Goal: Check status: Check status

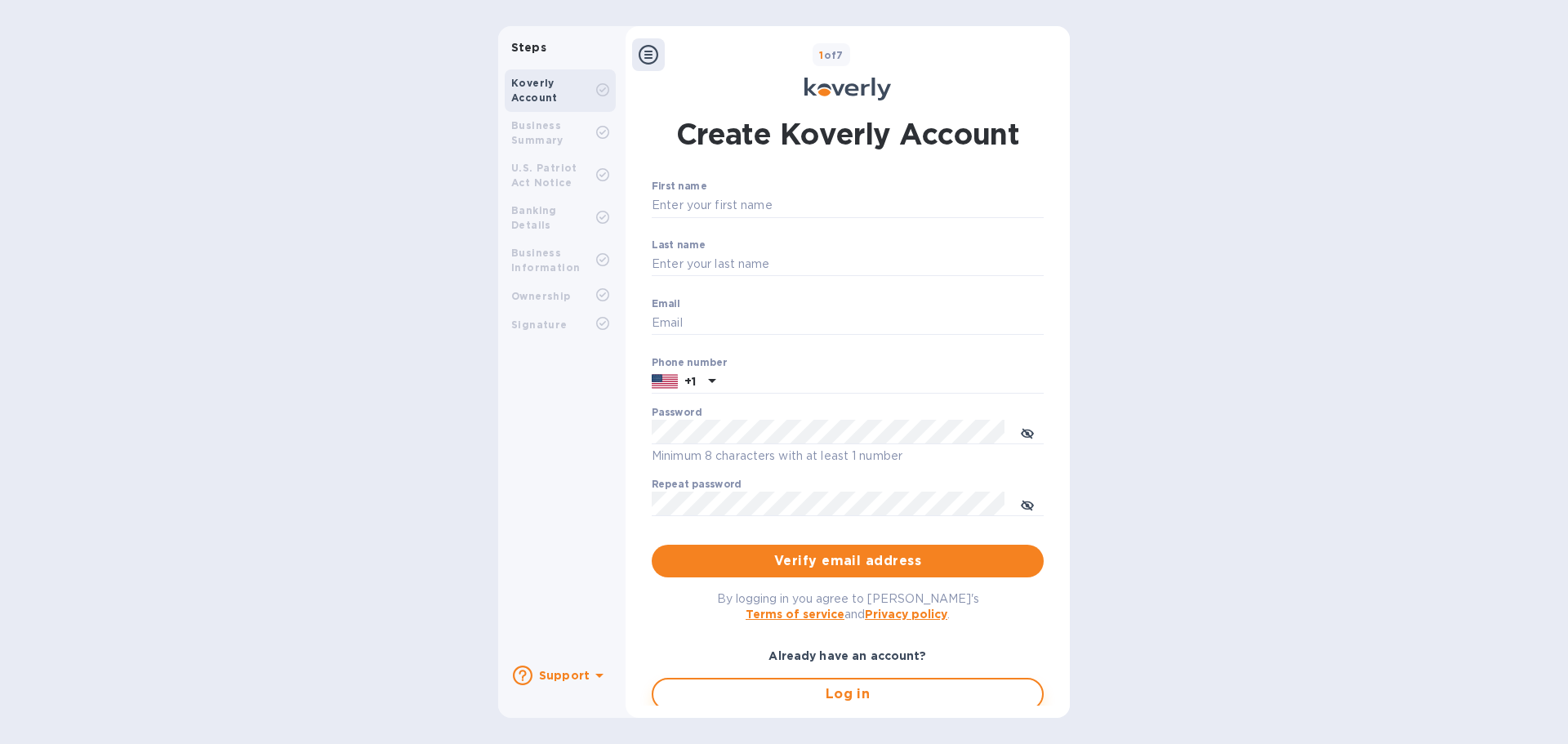
type input "accounting@ascendexusa.com"
click at [770, 691] on span "Log in" at bounding box center [847, 694] width 362 height 20
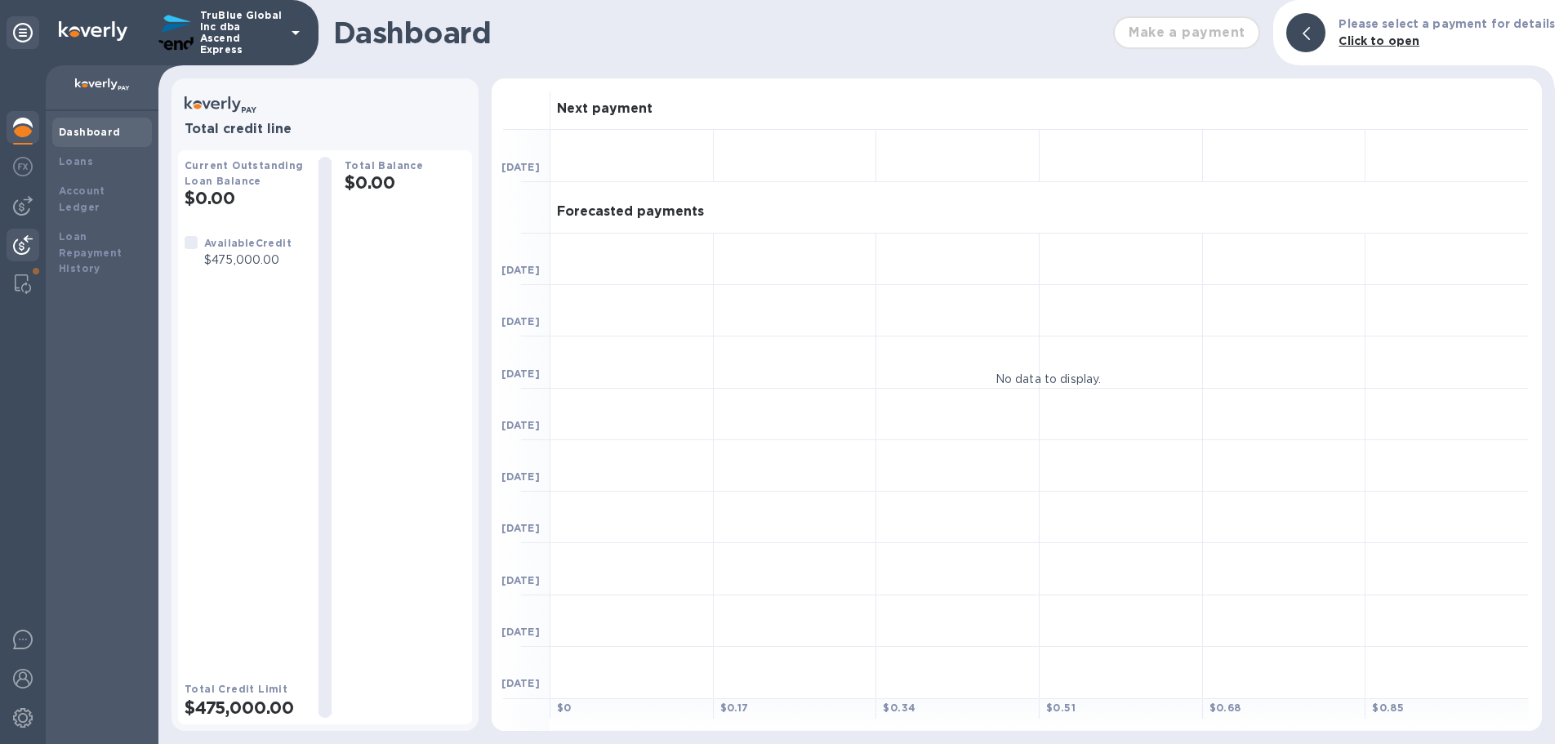
click at [23, 243] on img at bounding box center [23, 245] width 20 height 20
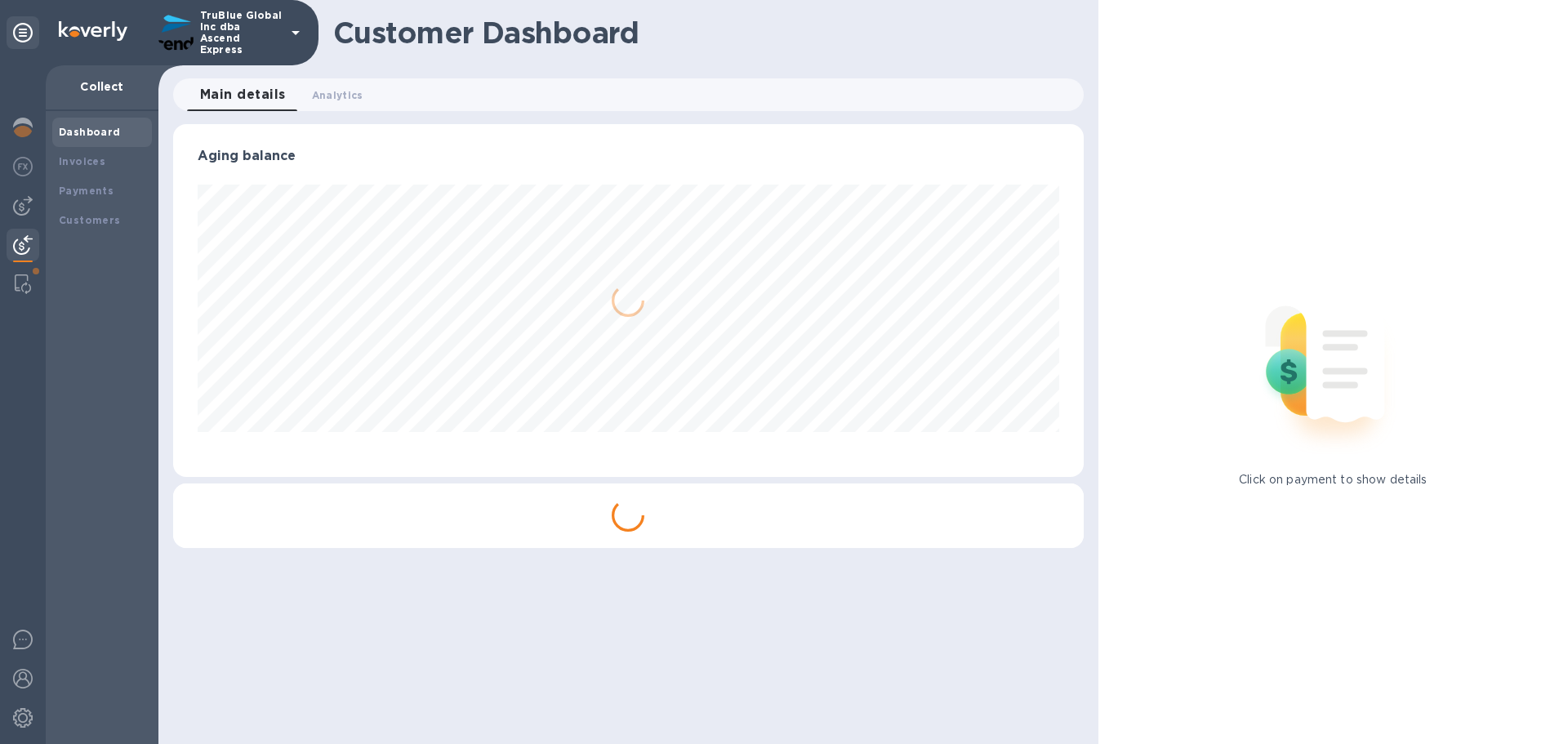
scroll to position [352, 910]
click at [70, 189] on b "Payments" at bounding box center [86, 191] width 55 height 12
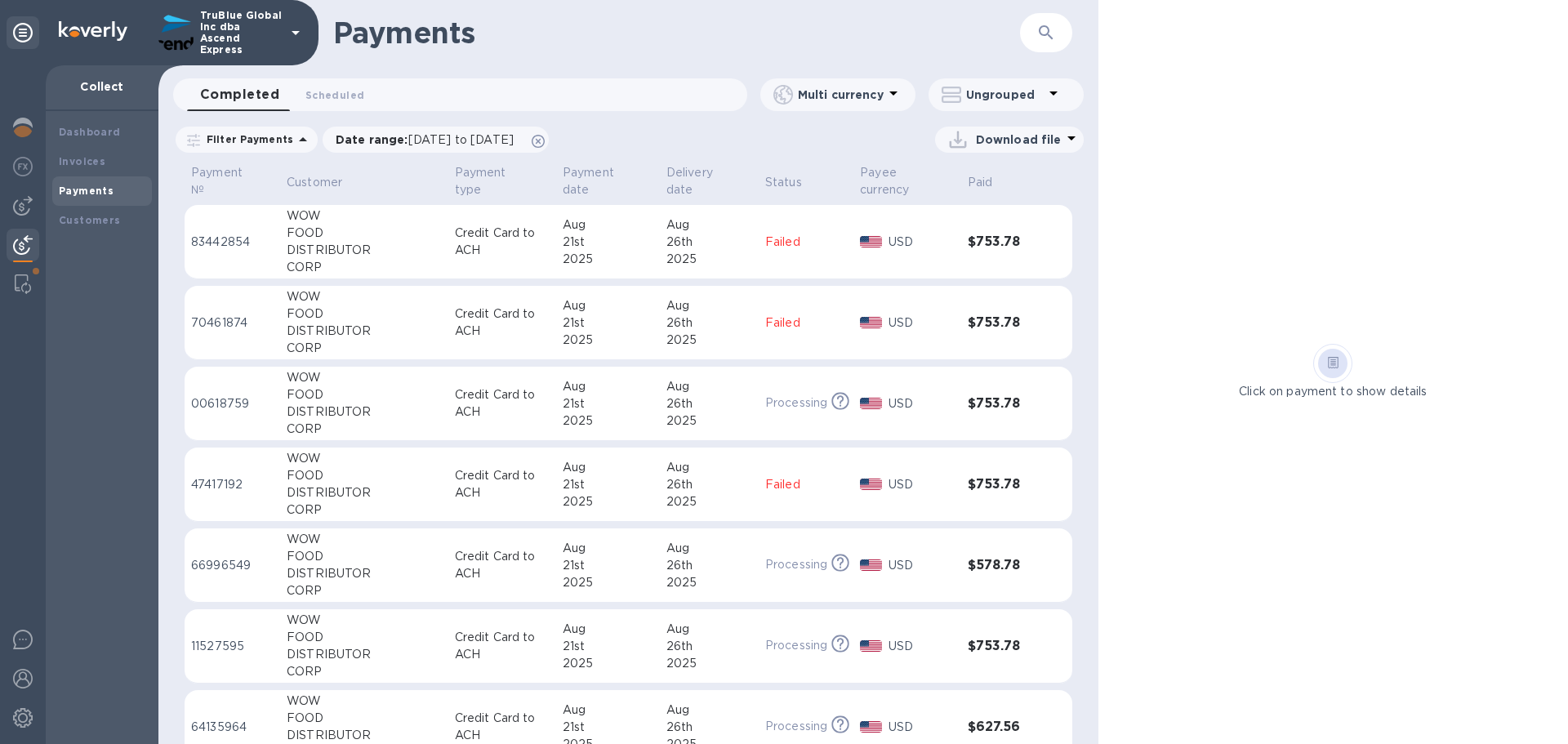
click at [90, 189] on b "Payments" at bounding box center [86, 191] width 55 height 12
click at [1042, 34] on icon "button" at bounding box center [1046, 32] width 14 height 14
click at [1046, 34] on icon "button" at bounding box center [1046, 33] width 20 height 20
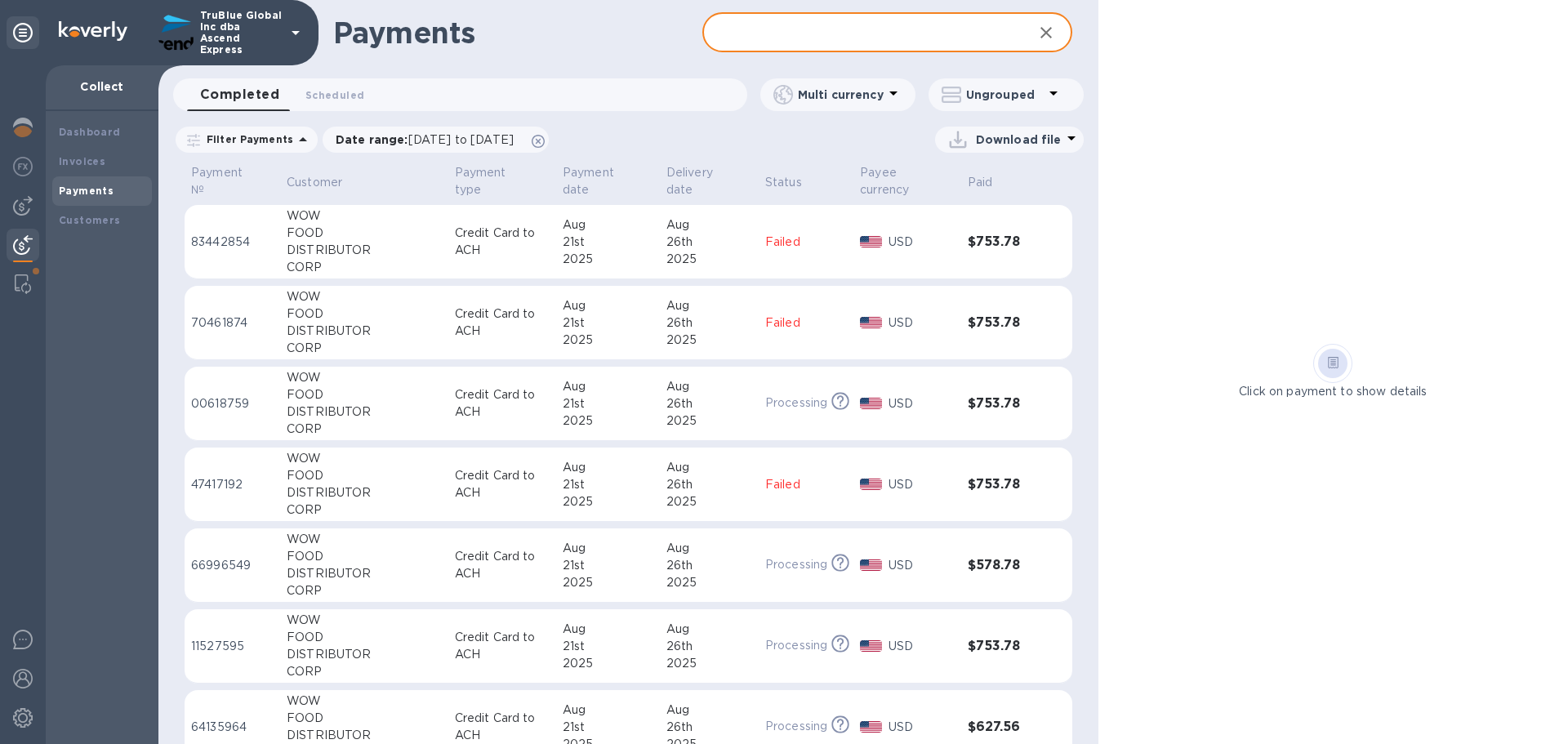
click at [766, 39] on input "text" at bounding box center [861, 33] width 317 height 40
paste input "[INTEGRAL PROPERTIES LLC"
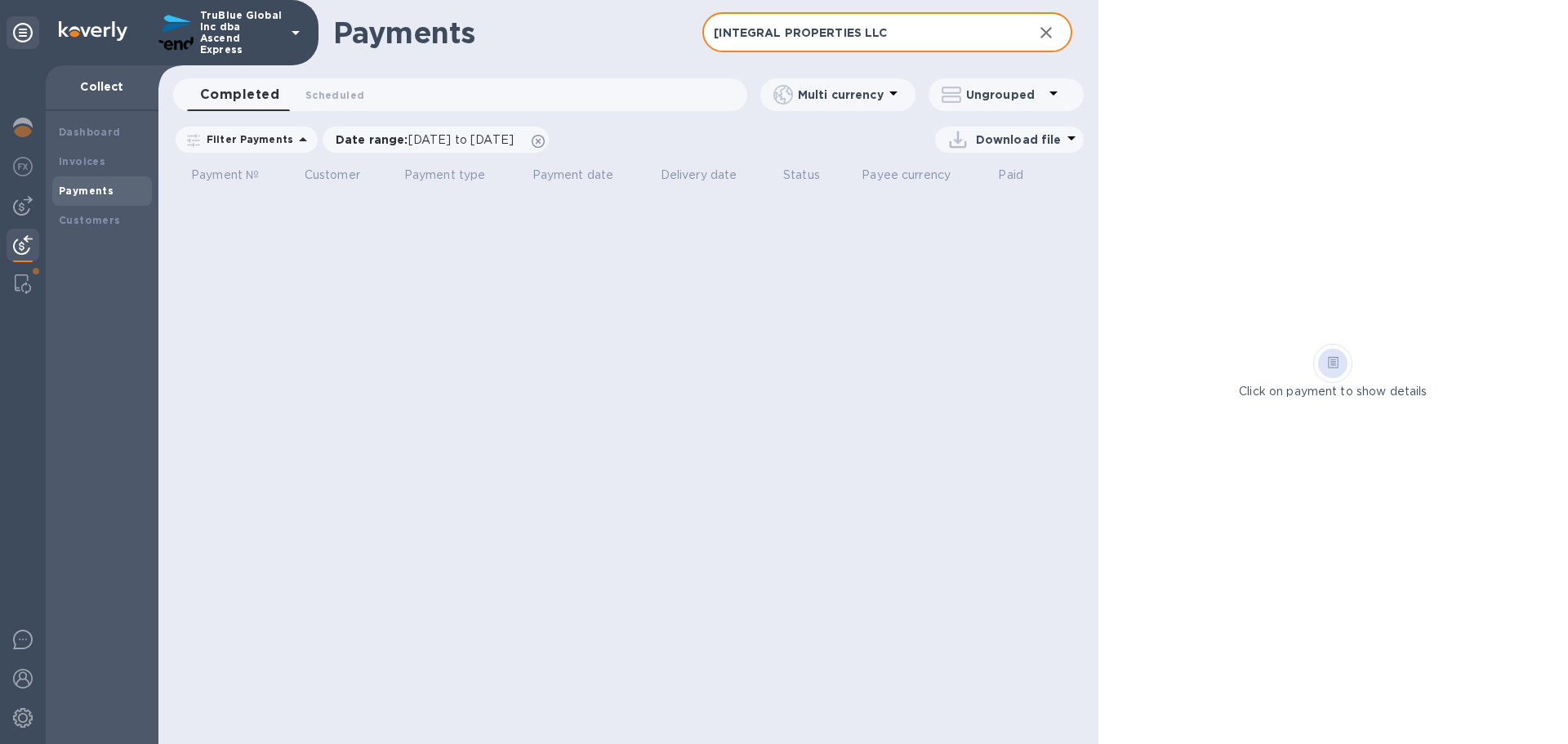
click at [718, 33] on input "[INTEGRAL PROPERTIES LLC" at bounding box center [861, 33] width 317 height 40
click at [897, 35] on input "INTEGRAL PROPERTIES LLC" at bounding box center [861, 33] width 317 height 40
type input "INTEGRAL PROPERTIES LLC"
click at [299, 140] on icon at bounding box center [303, 139] width 8 height 4
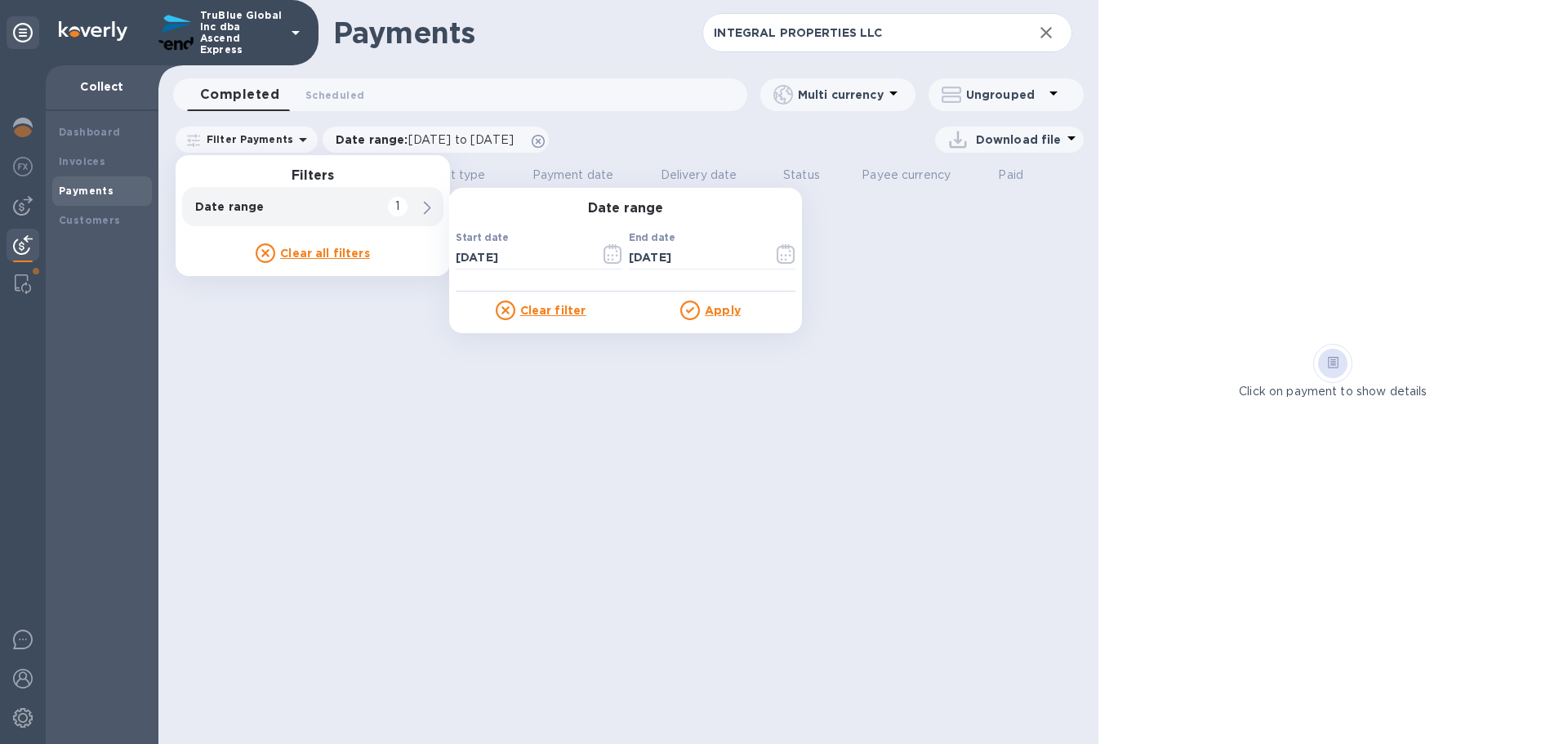
click at [425, 209] on icon at bounding box center [427, 209] width 7 height 13
click at [610, 255] on icon "button" at bounding box center [613, 254] width 19 height 20
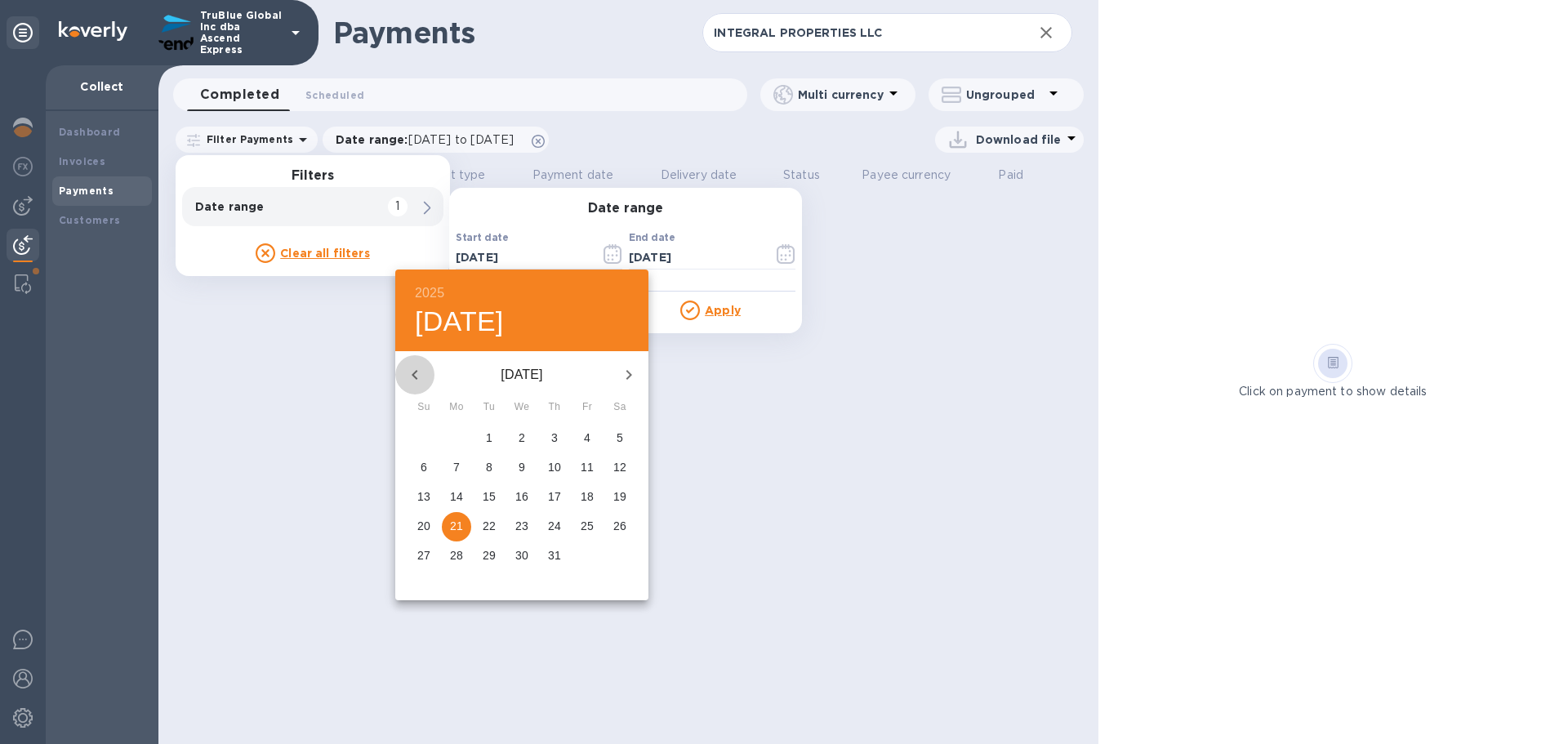
click at [412, 370] on icon "button" at bounding box center [415, 374] width 20 height 20
click at [487, 525] on p "20" at bounding box center [490, 526] width 13 height 16
type input "[DATE]"
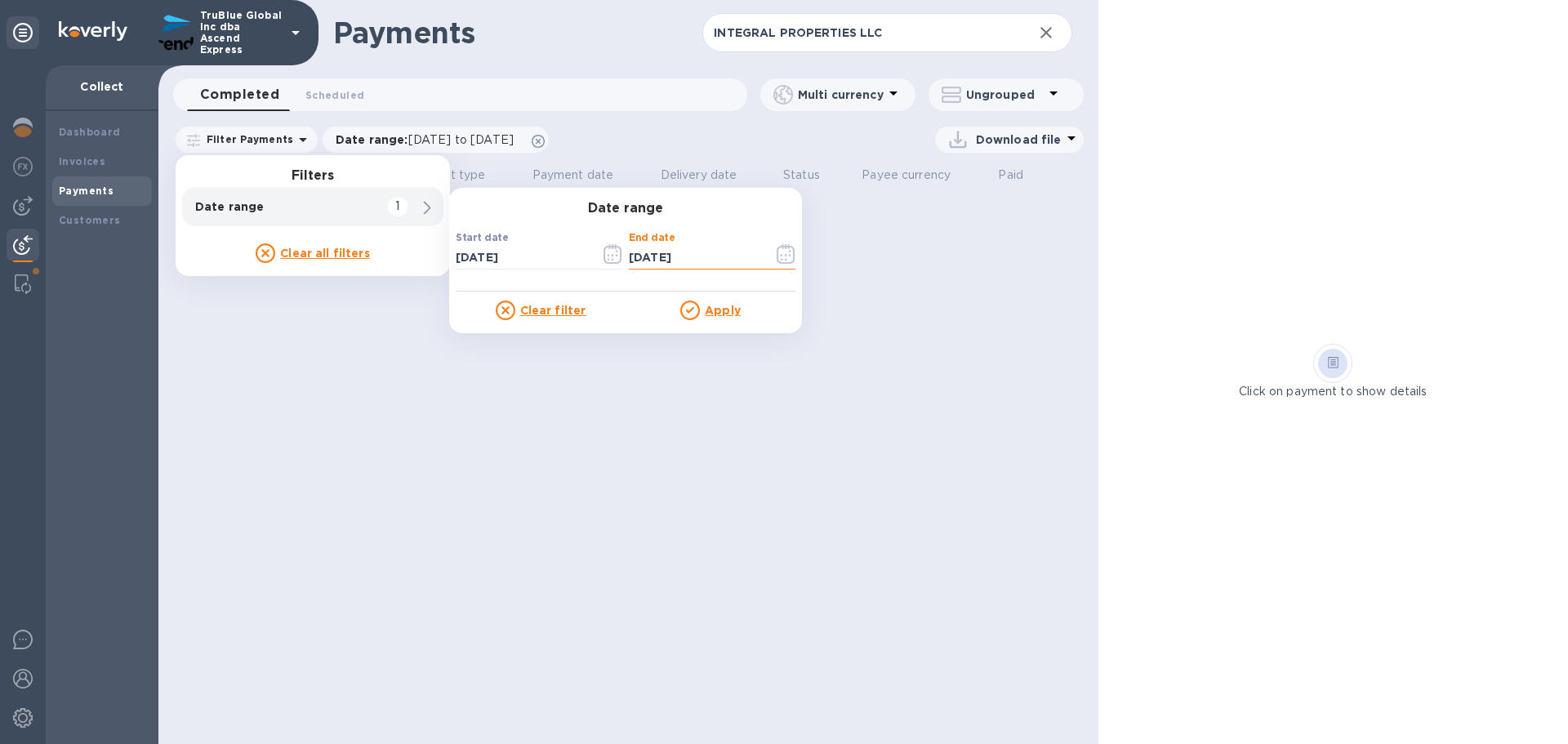
click at [751, 251] on input "[DATE]" at bounding box center [695, 257] width 131 height 25
click at [791, 257] on icon "button" at bounding box center [785, 254] width 19 height 20
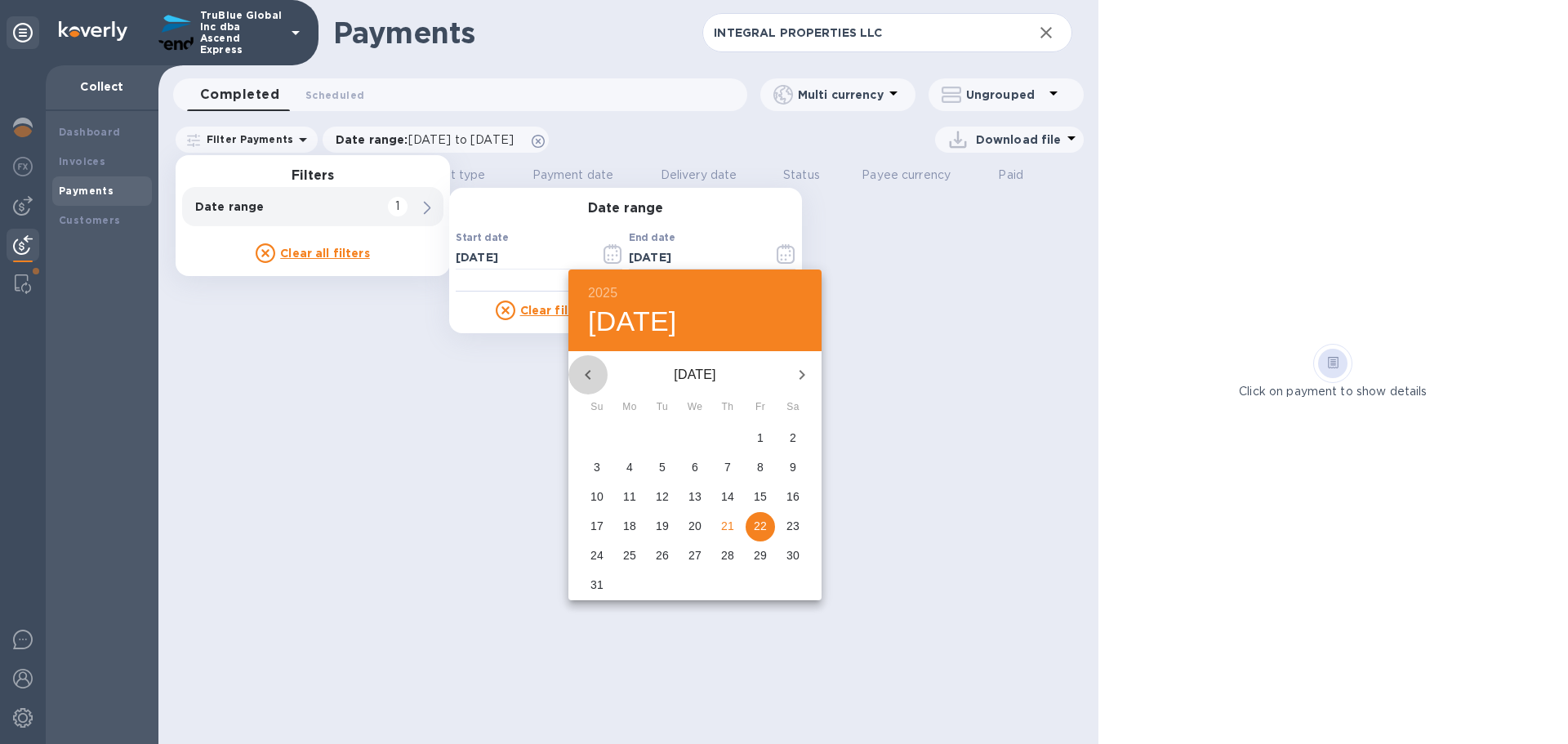
click at [589, 373] on icon "button" at bounding box center [588, 374] width 20 height 20
click at [761, 560] on p "30" at bounding box center [761, 555] width 13 height 16
type input "[DATE]"
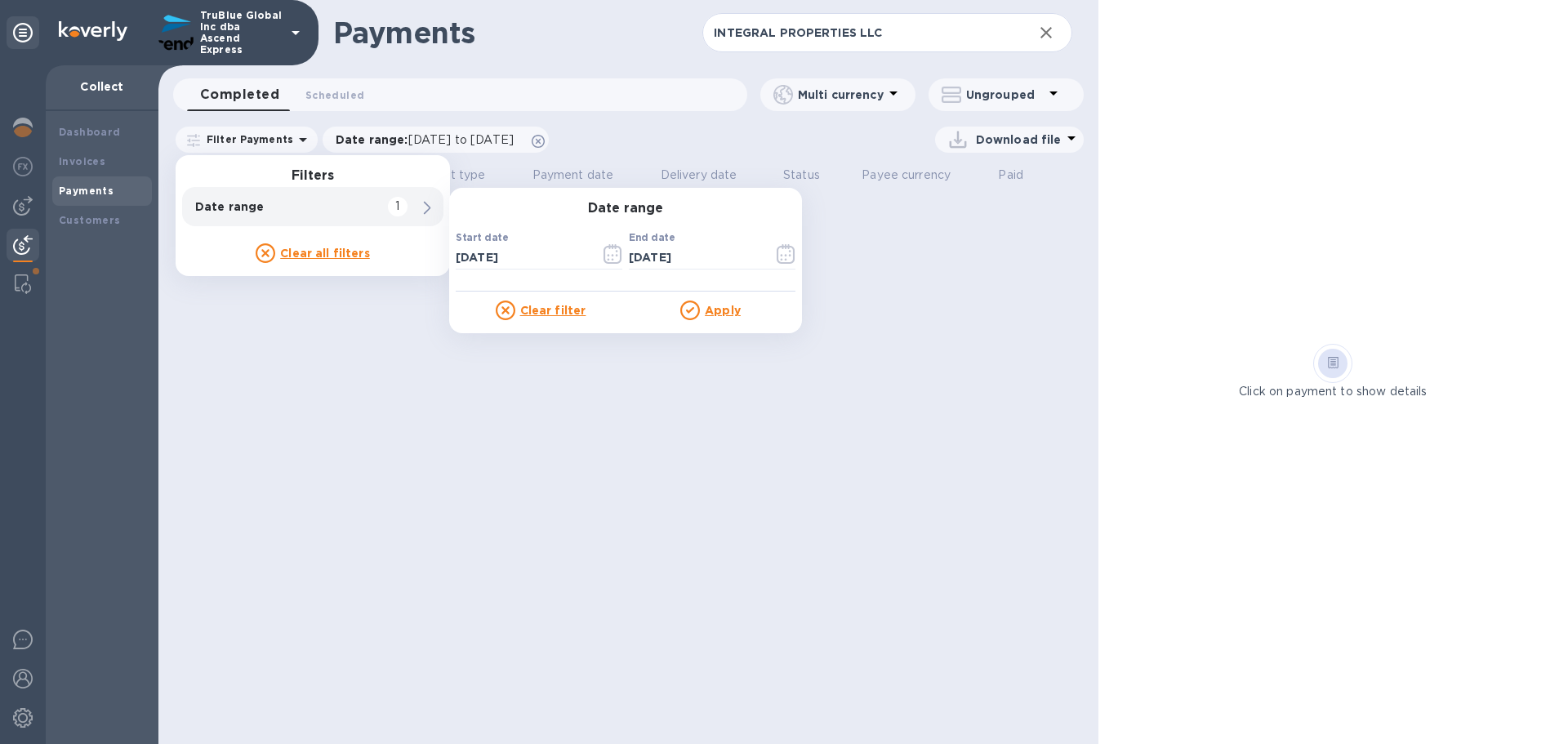
click at [767, 234] on button "button" at bounding box center [786, 254] width 39 height 39
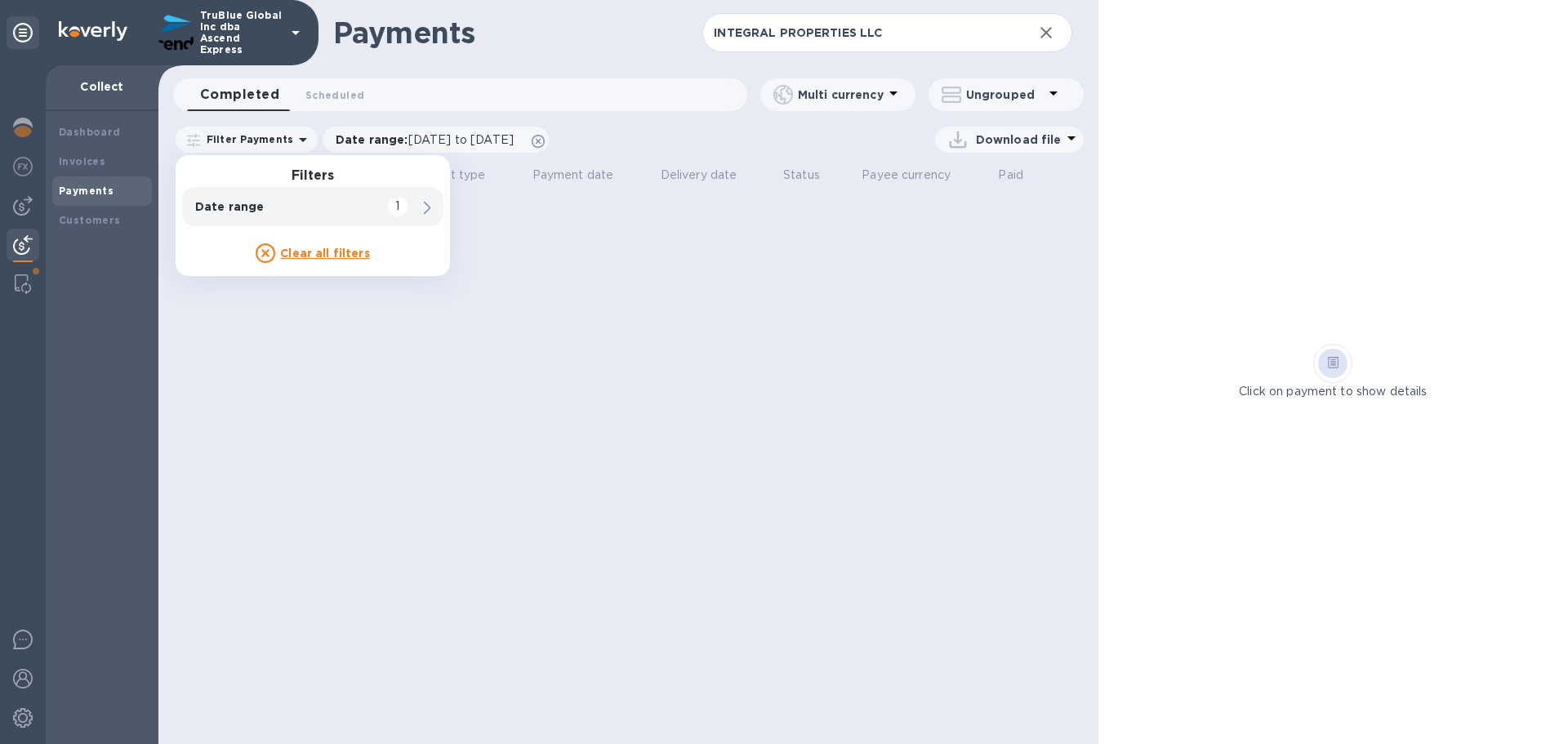
click at [428, 209] on icon at bounding box center [427, 209] width 7 height 13
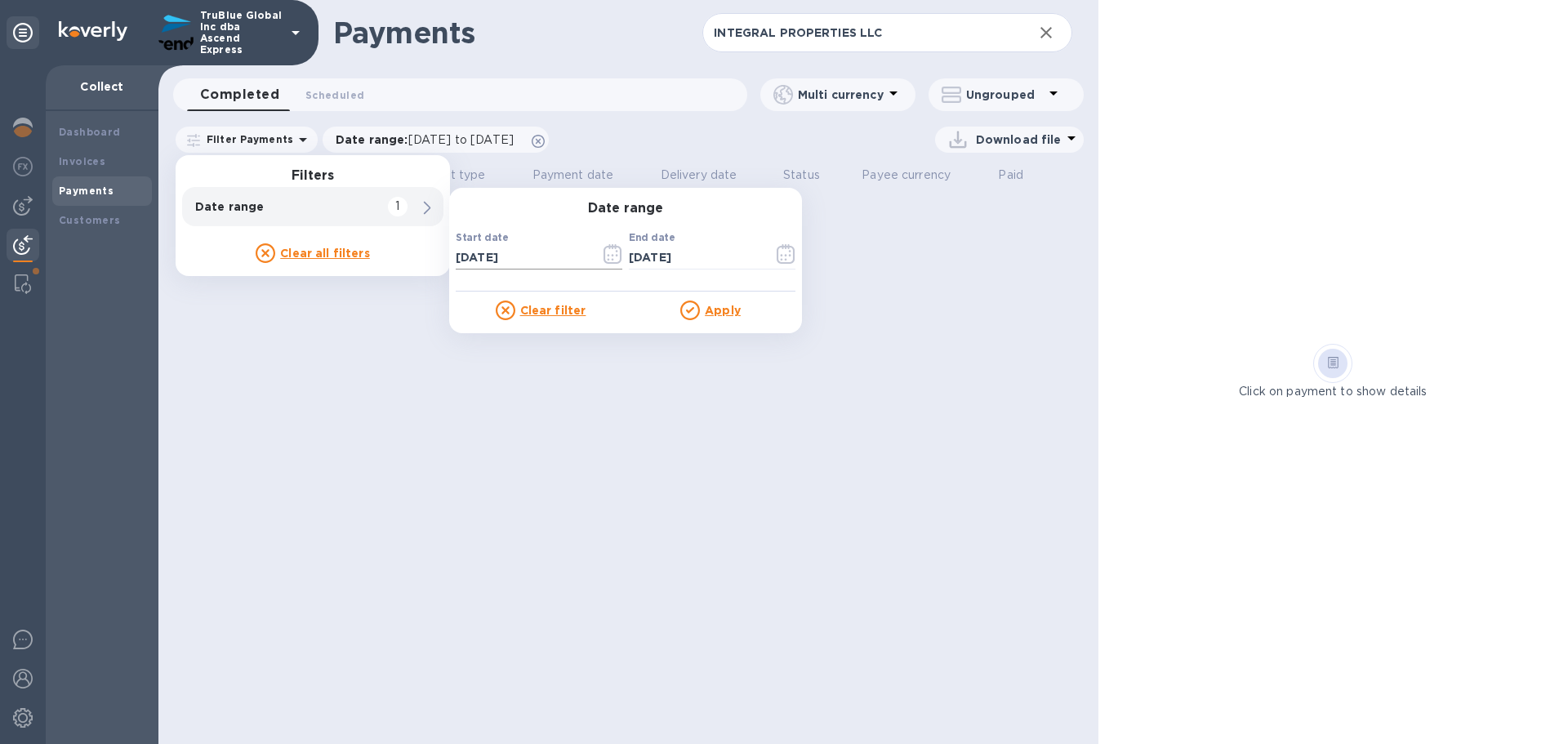
click at [616, 259] on icon "button" at bounding box center [613, 254] width 19 height 20
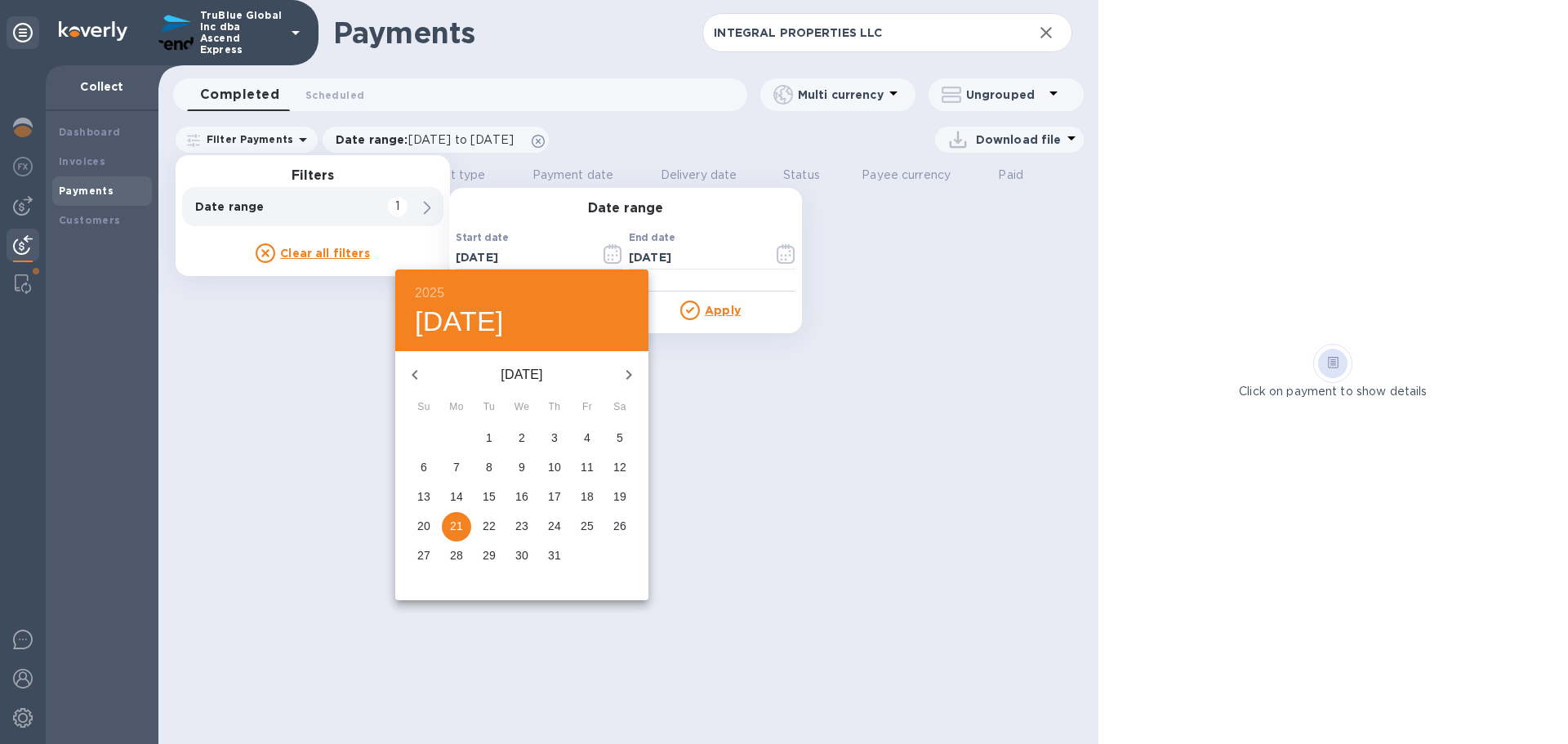
click at [408, 379] on icon "button" at bounding box center [415, 374] width 20 height 20
click at [488, 527] on p "20" at bounding box center [490, 526] width 13 height 16
type input "[DATE]"
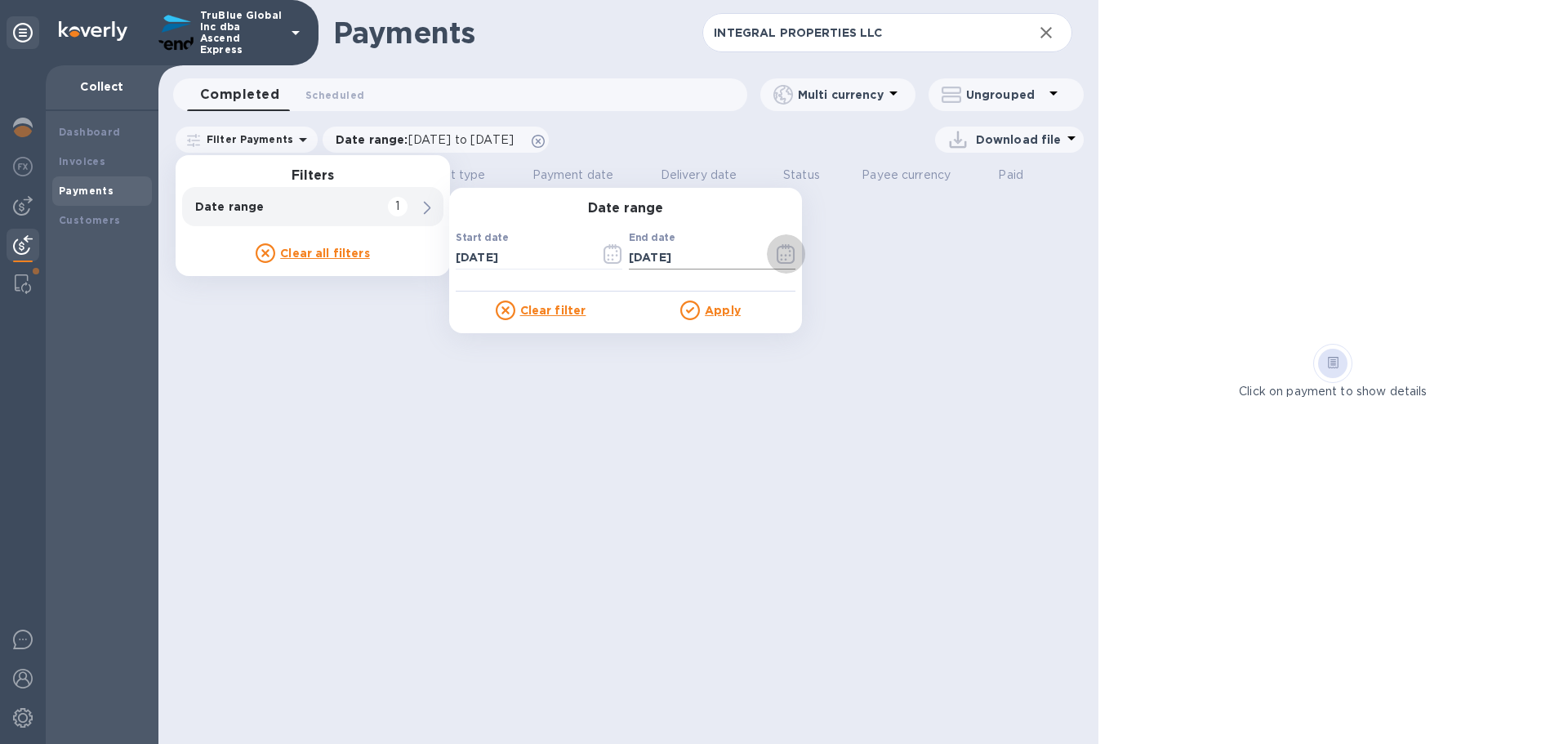
click at [790, 253] on icon "button" at bounding box center [785, 254] width 19 height 20
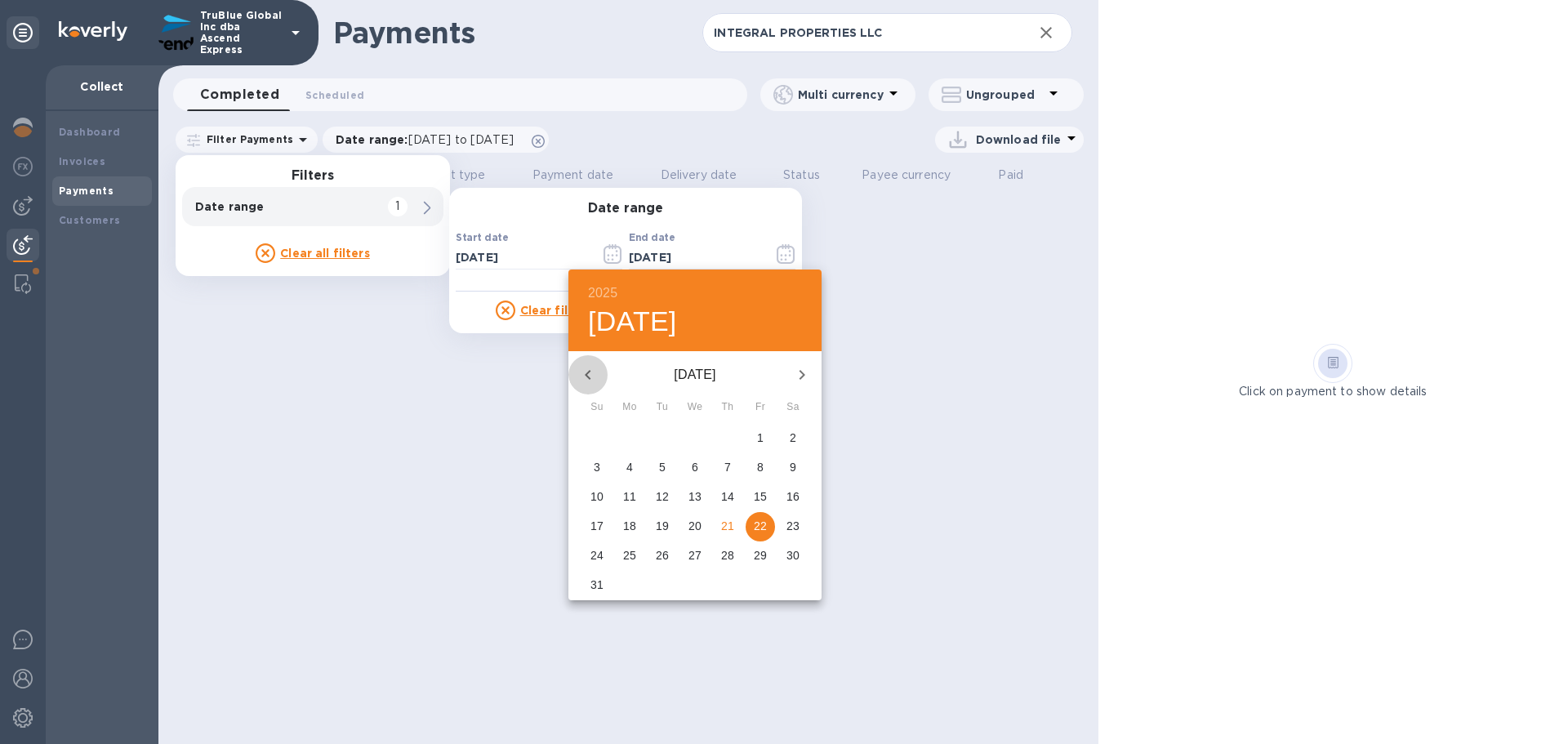
click at [589, 378] on icon "button" at bounding box center [587, 374] width 6 height 10
click at [587, 377] on icon "button" at bounding box center [588, 374] width 20 height 20
click at [797, 558] on p "31" at bounding box center [793, 555] width 13 height 16
type input "[DATE]"
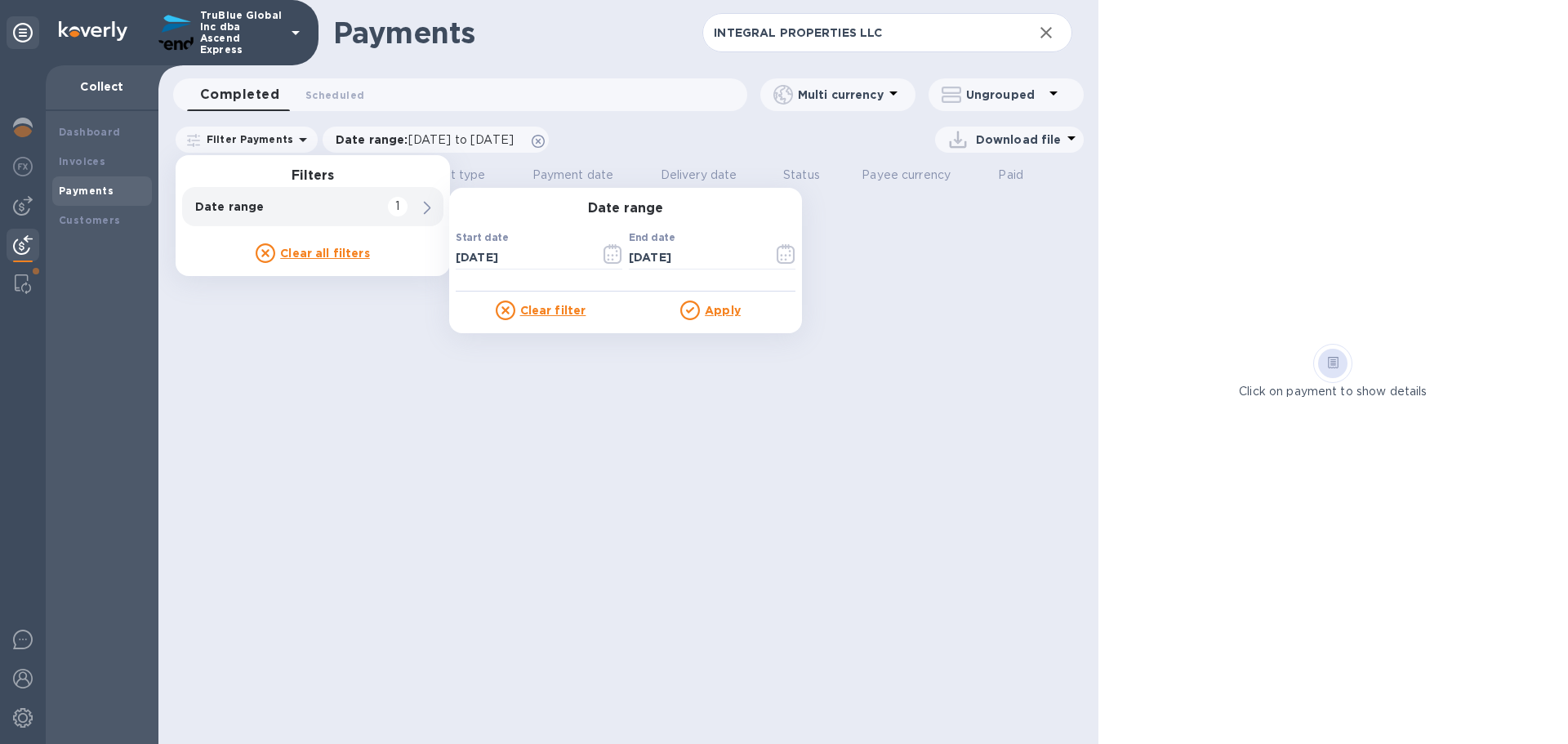
click at [715, 312] on u "Apply" at bounding box center [723, 310] width 36 height 13
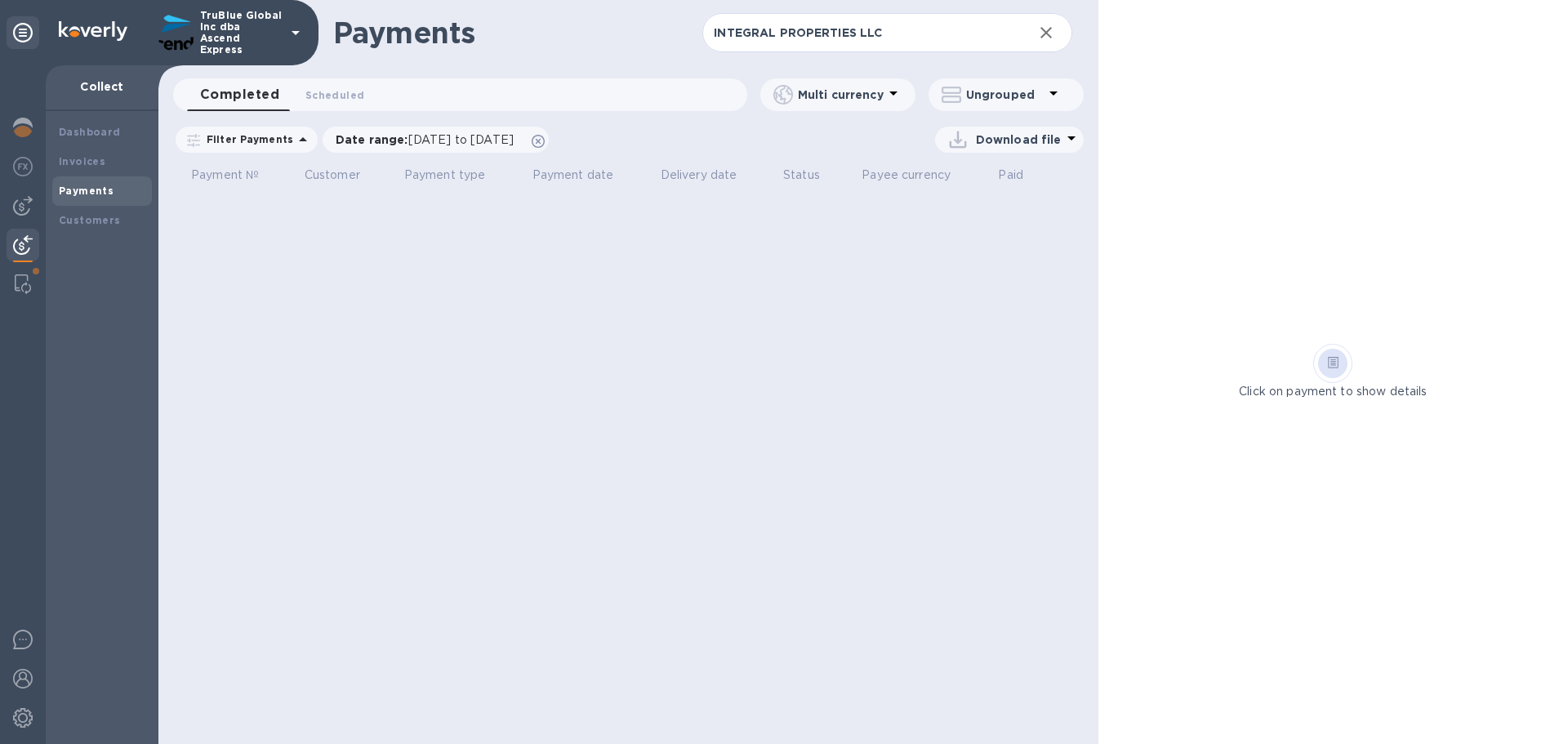
click at [293, 139] on icon at bounding box center [303, 140] width 20 height 20
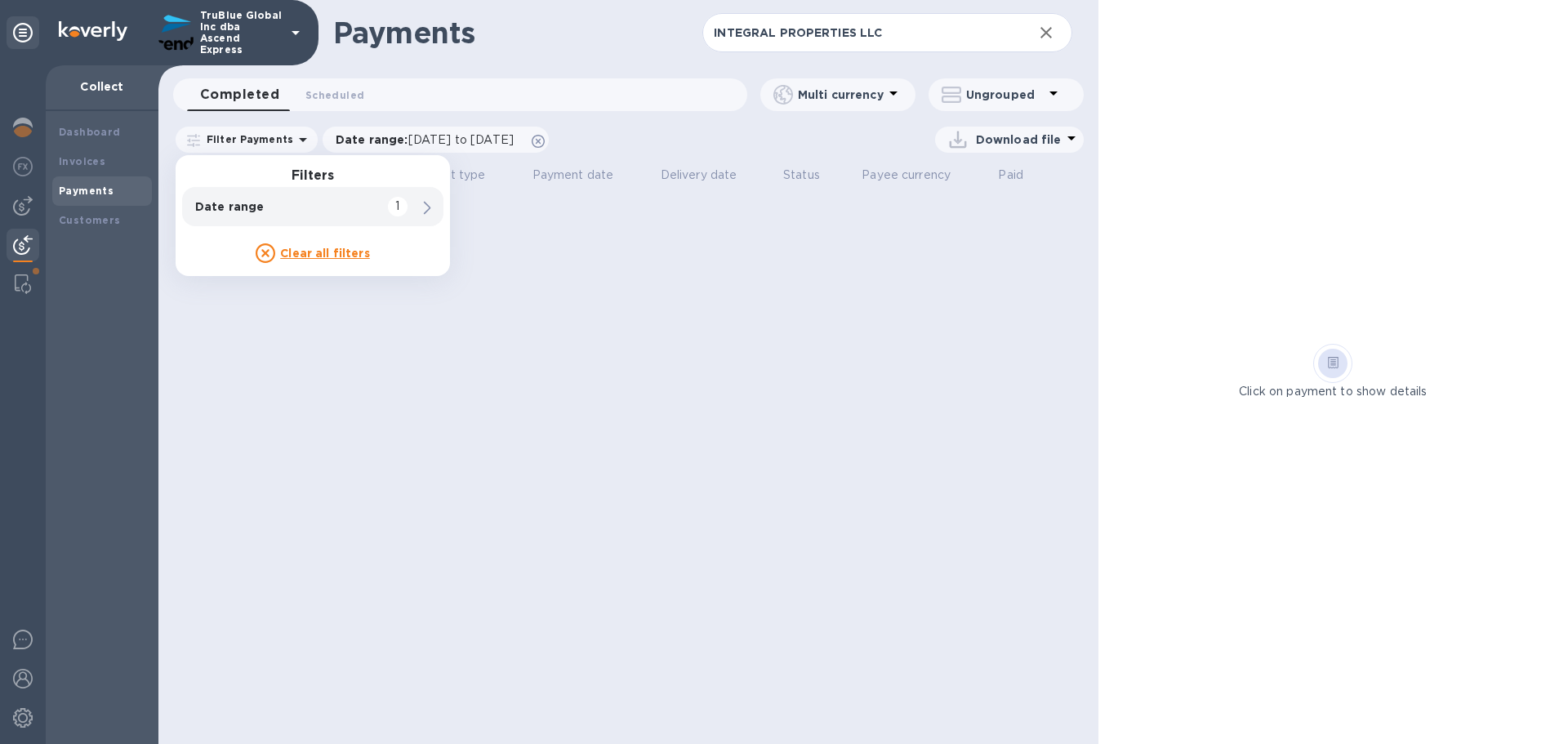
click at [268, 253] on icon at bounding box center [265, 253] width 20 height 20
click at [266, 253] on icon at bounding box center [265, 253] width 20 height 20
click at [266, 252] on icon at bounding box center [265, 253] width 20 height 20
click at [429, 209] on icon at bounding box center [427, 209] width 7 height 13
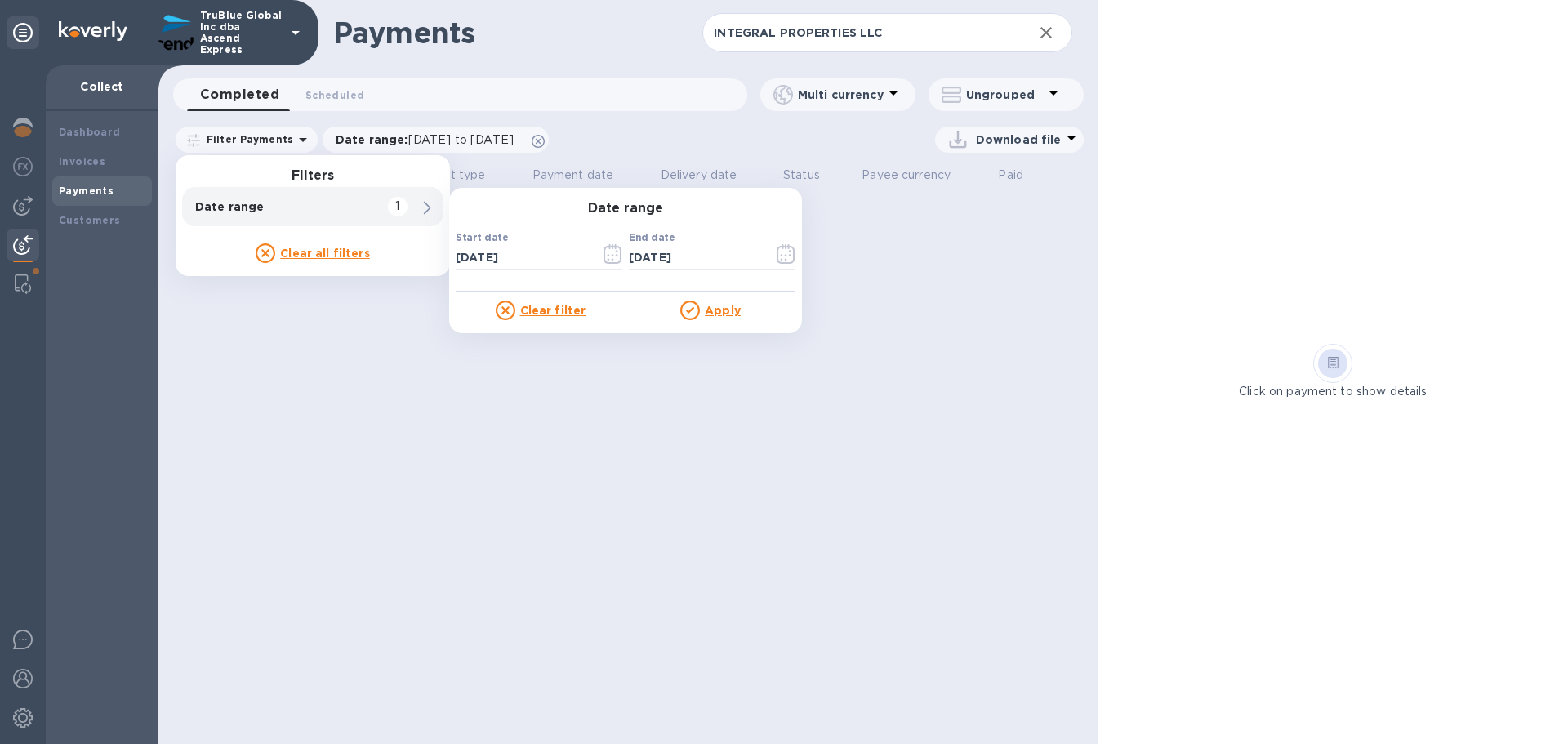
click at [506, 312] on icon at bounding box center [505, 310] width 20 height 20
click at [548, 310] on u "Clear filter" at bounding box center [553, 310] width 67 height 13
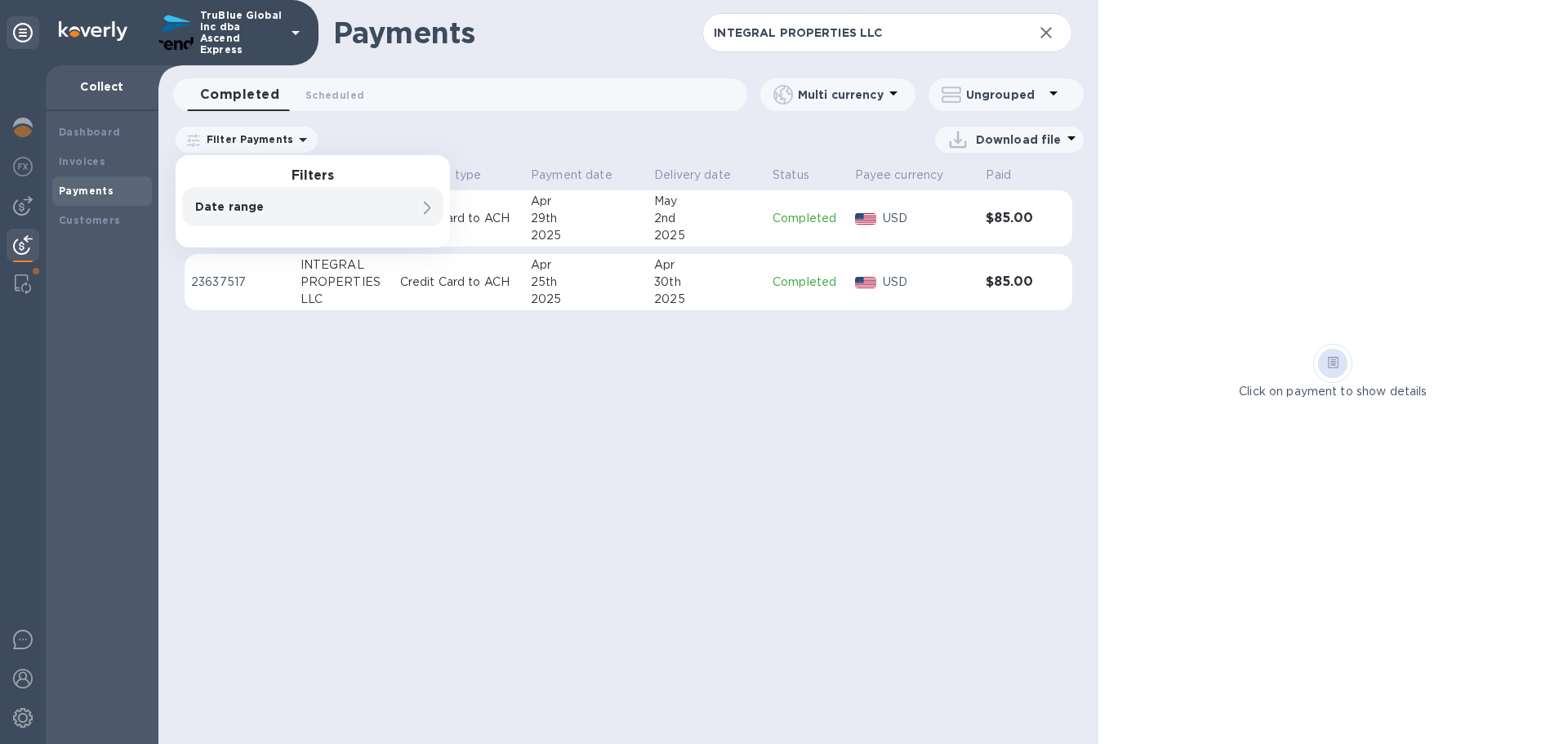
click at [427, 210] on icon at bounding box center [427, 209] width 7 height 13
click at [749, 374] on div "Payments INTEGRAL PROPERTIES LLC ​ Completed 0 Scheduled 0 Multi currency Ungro…" at bounding box center [628, 372] width 940 height 744
click at [209, 215] on p "60018605" at bounding box center [239, 218] width 96 height 17
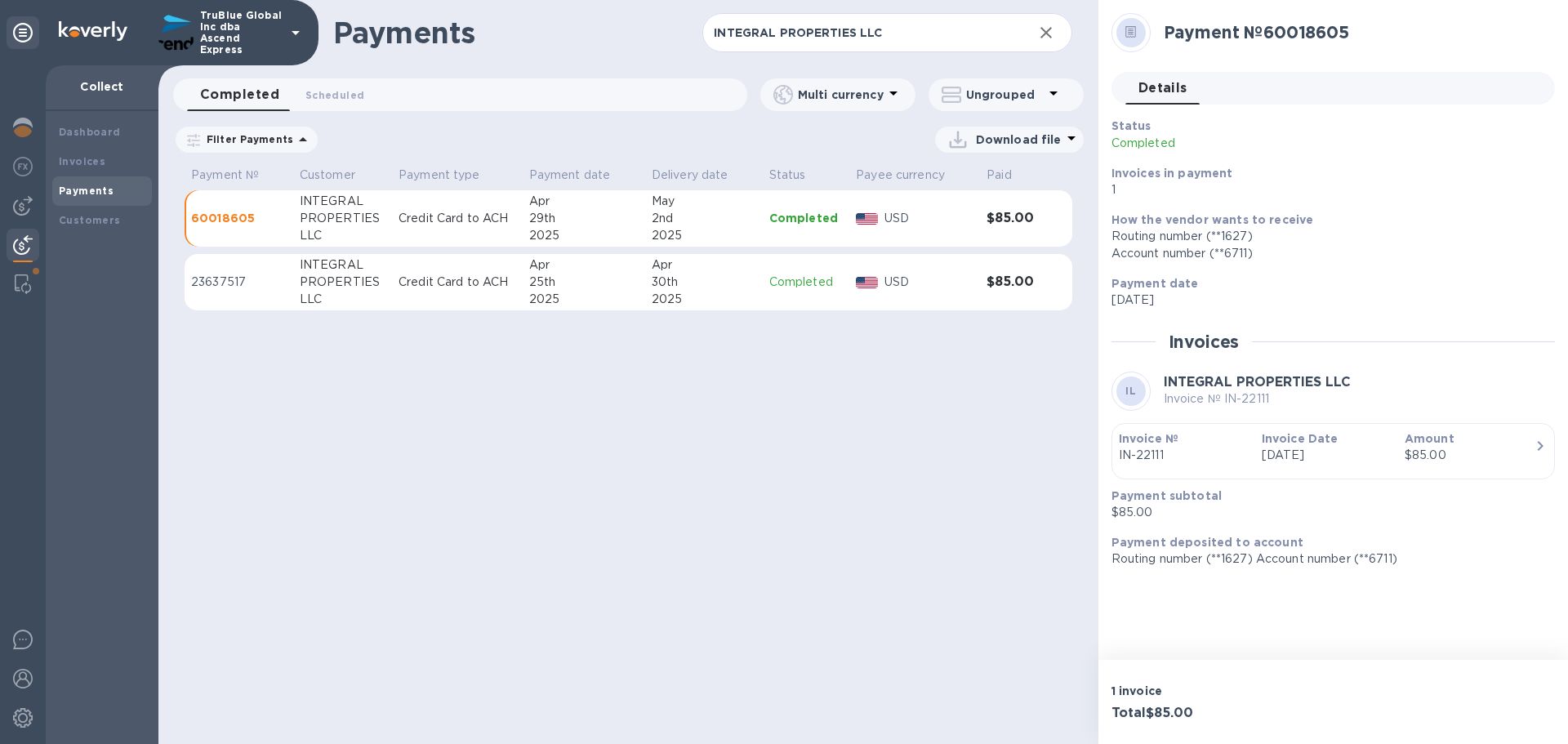
click at [205, 282] on p "23637517" at bounding box center [239, 282] width 95 height 17
click at [91, 188] on b "Payments" at bounding box center [86, 191] width 55 height 12
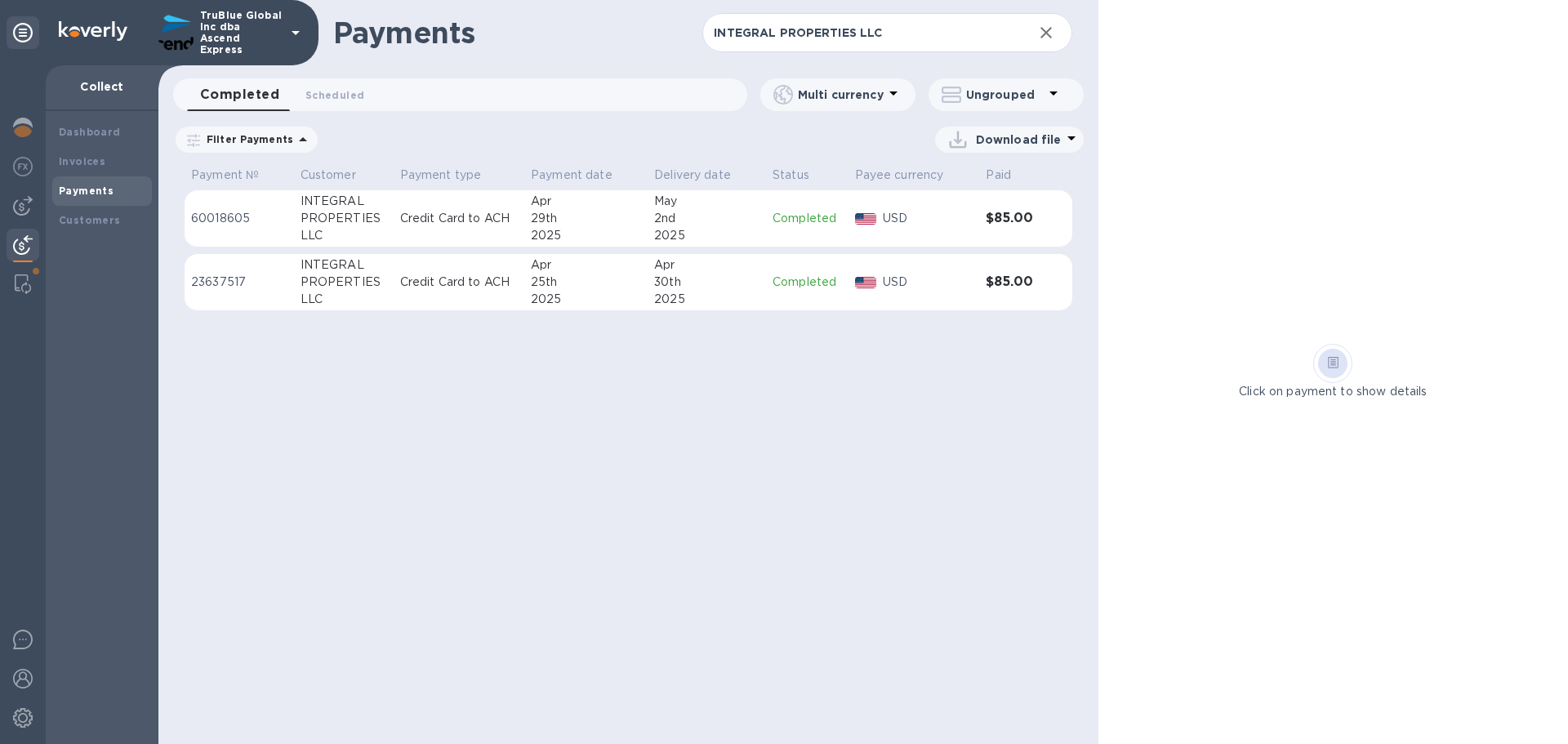
click at [21, 246] on img at bounding box center [23, 245] width 20 height 20
click at [80, 192] on b "Payments" at bounding box center [86, 191] width 55 height 12
click at [1051, 35] on icon "button" at bounding box center [1046, 33] width 20 height 20
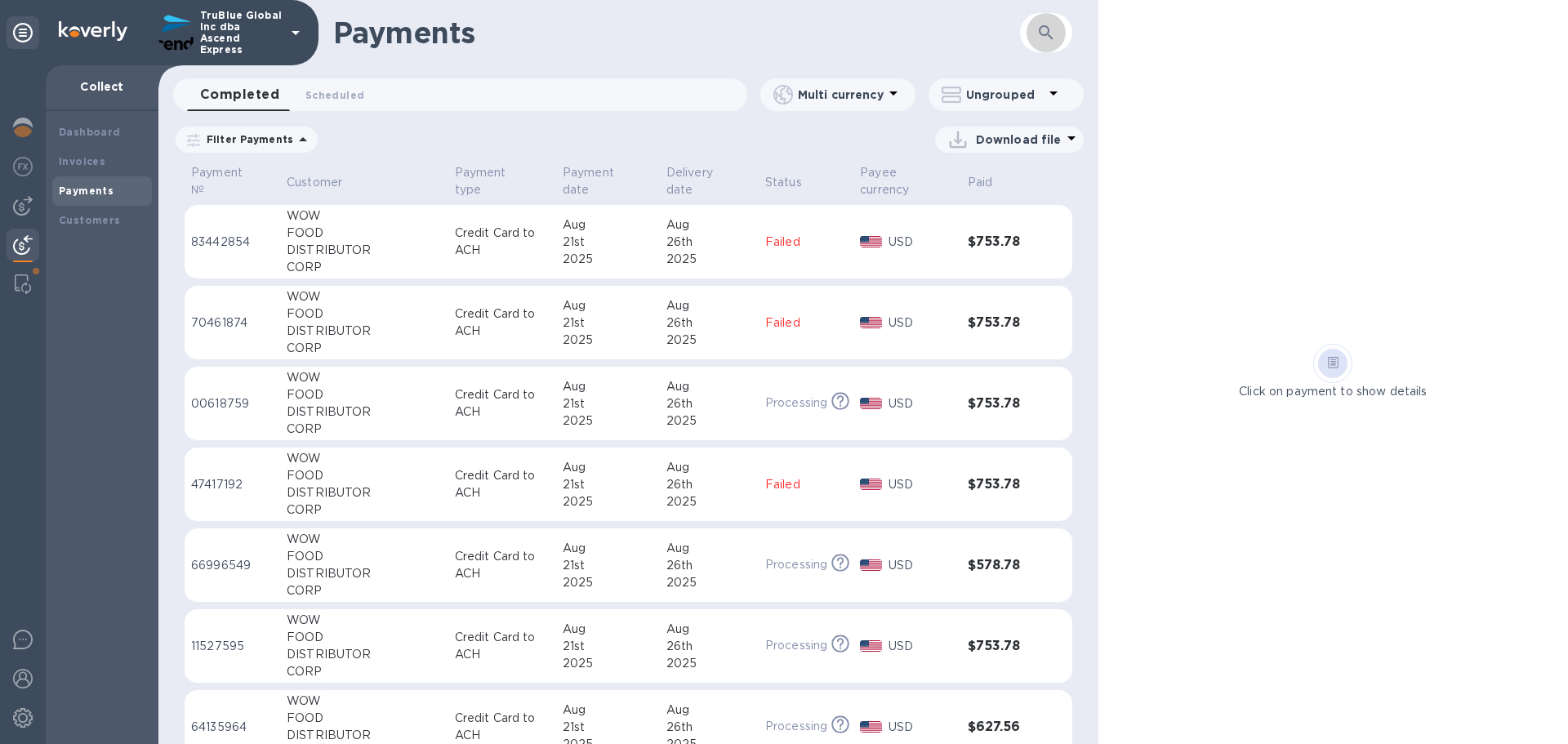
click at [1046, 32] on icon "button" at bounding box center [1046, 33] width 20 height 20
click at [1042, 30] on icon "button" at bounding box center [1046, 33] width 20 height 20
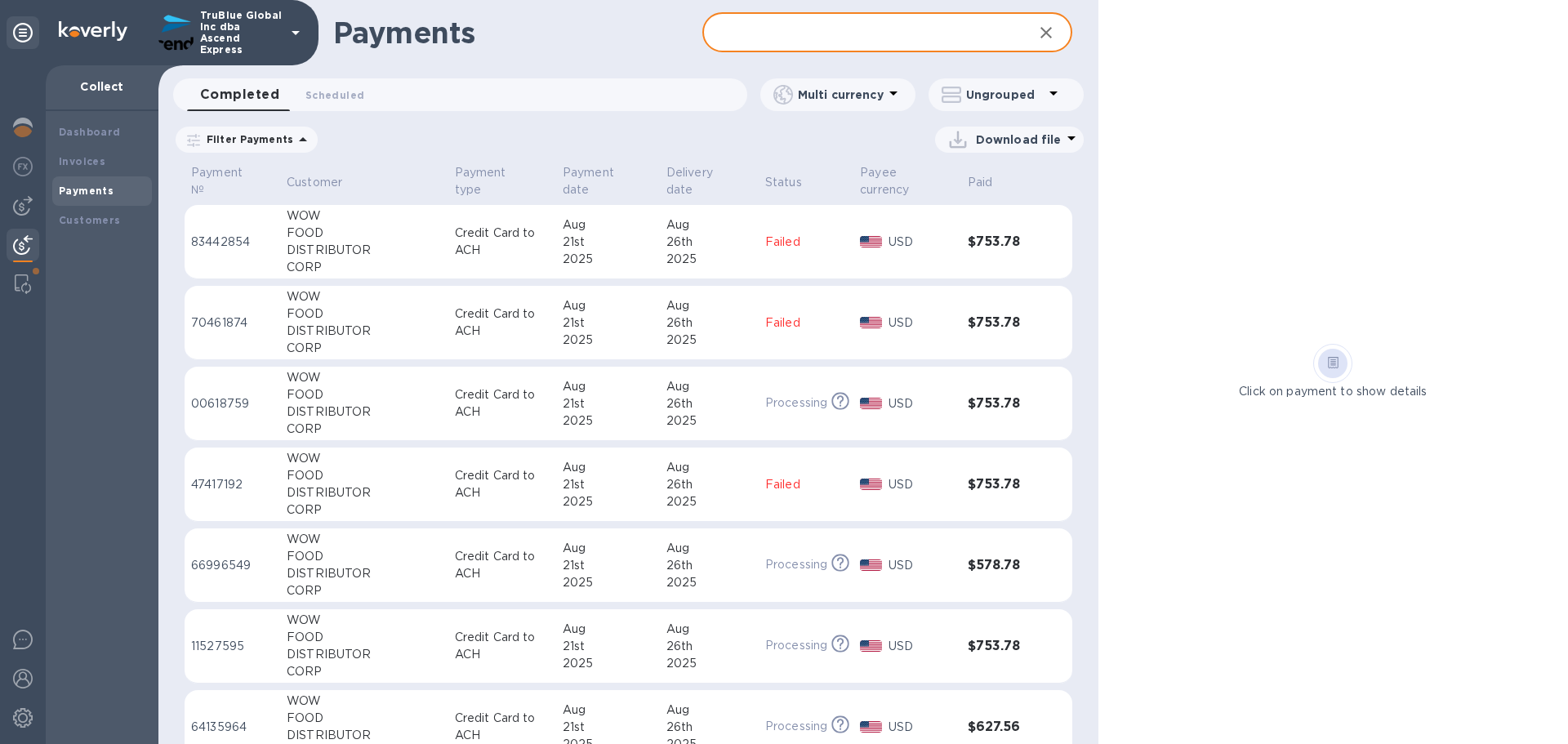
click at [751, 34] on input "text" at bounding box center [861, 33] width 317 height 40
paste input "COMMERCIAL HOME GYM"
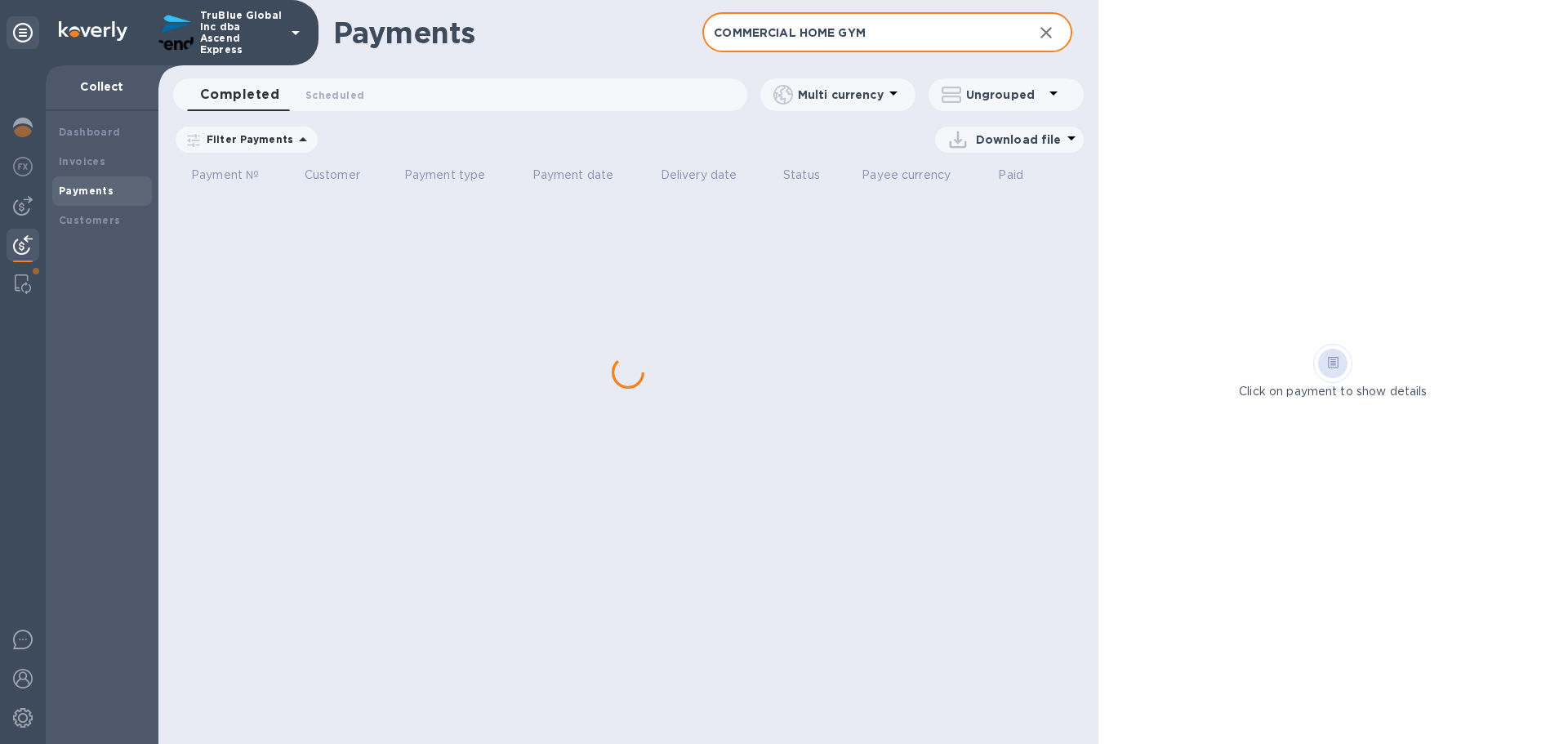
type input "COMMERCIAL HOME GYM"
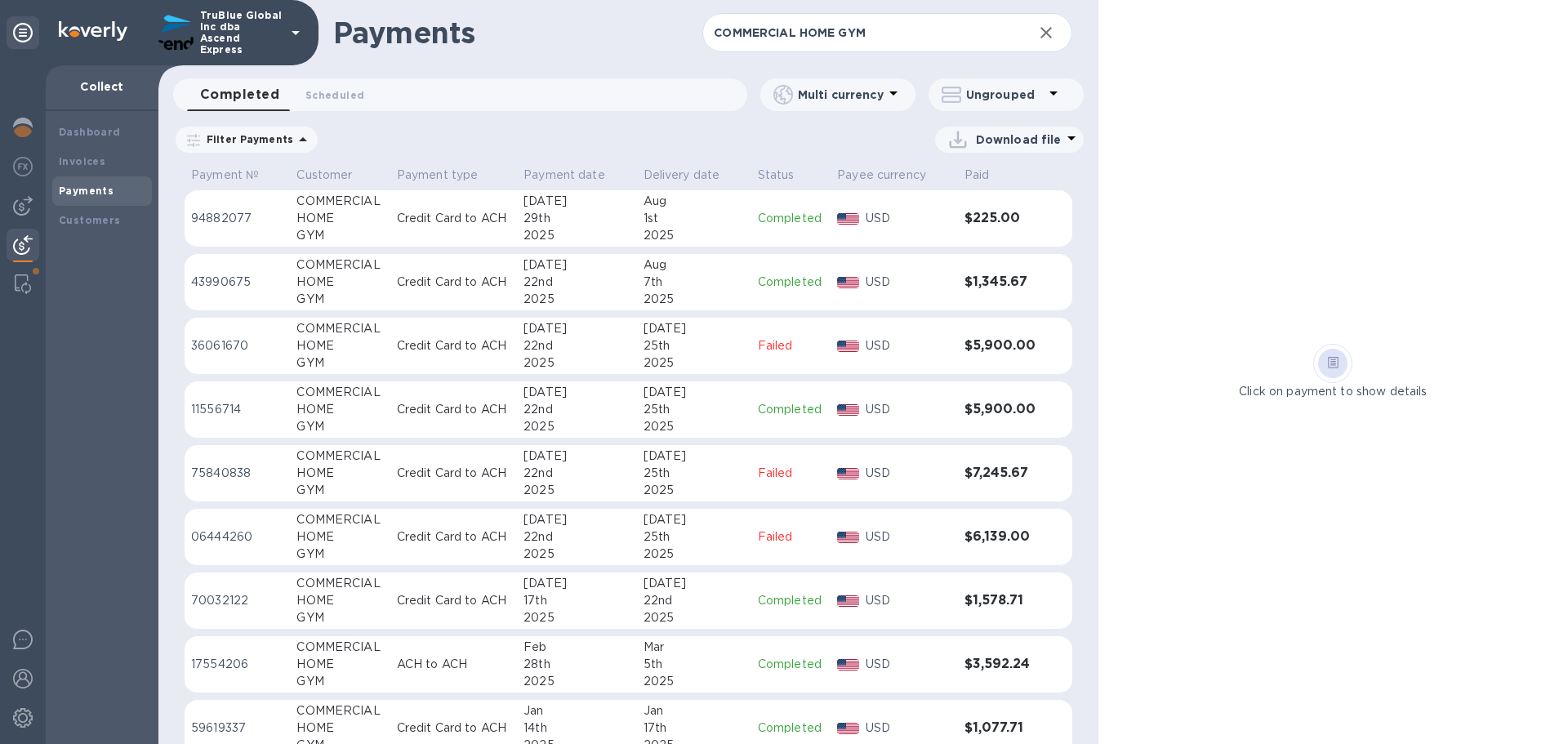
click at [207, 218] on p "94882077" at bounding box center [237, 218] width 92 height 17
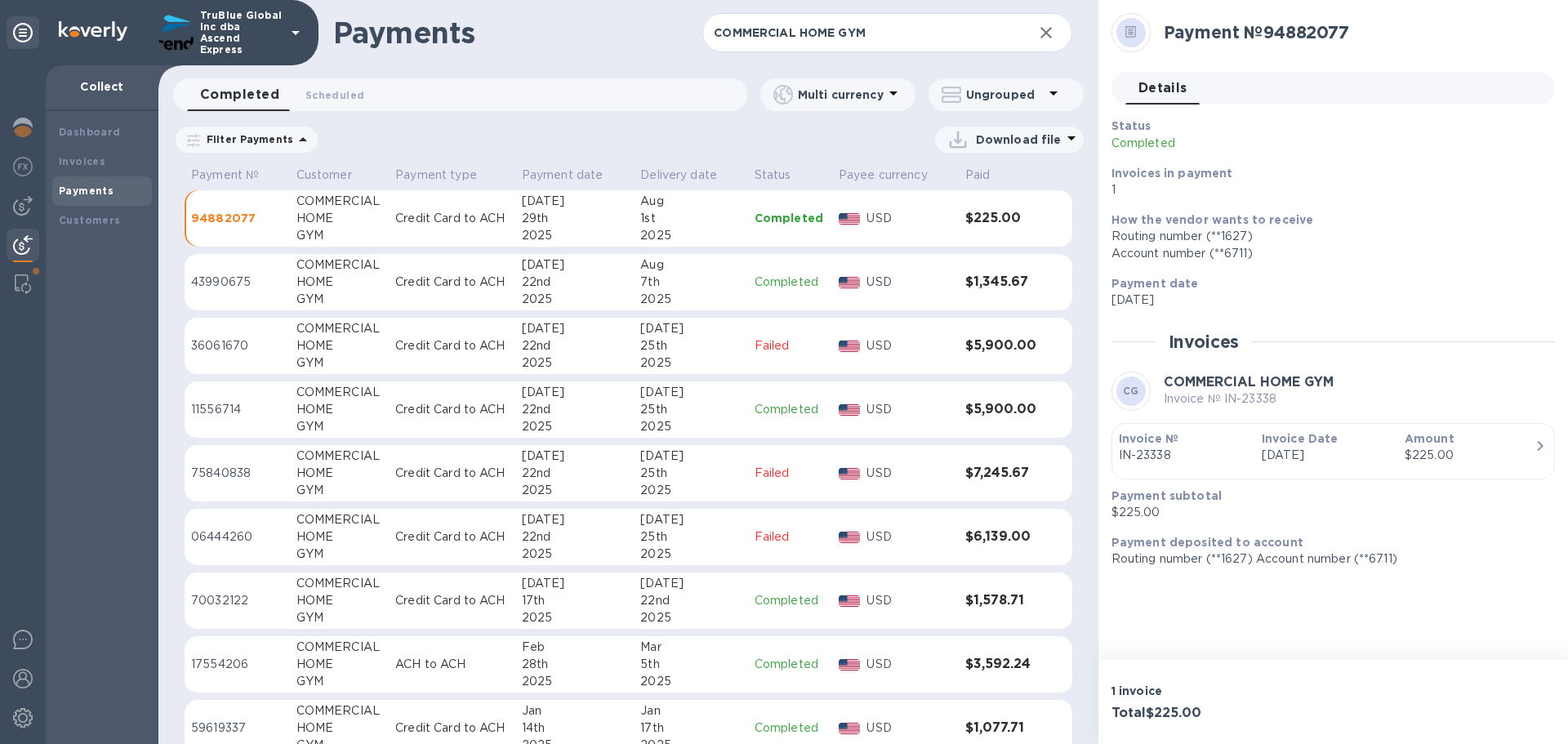
click at [207, 280] on p "43990675" at bounding box center [237, 282] width 92 height 17
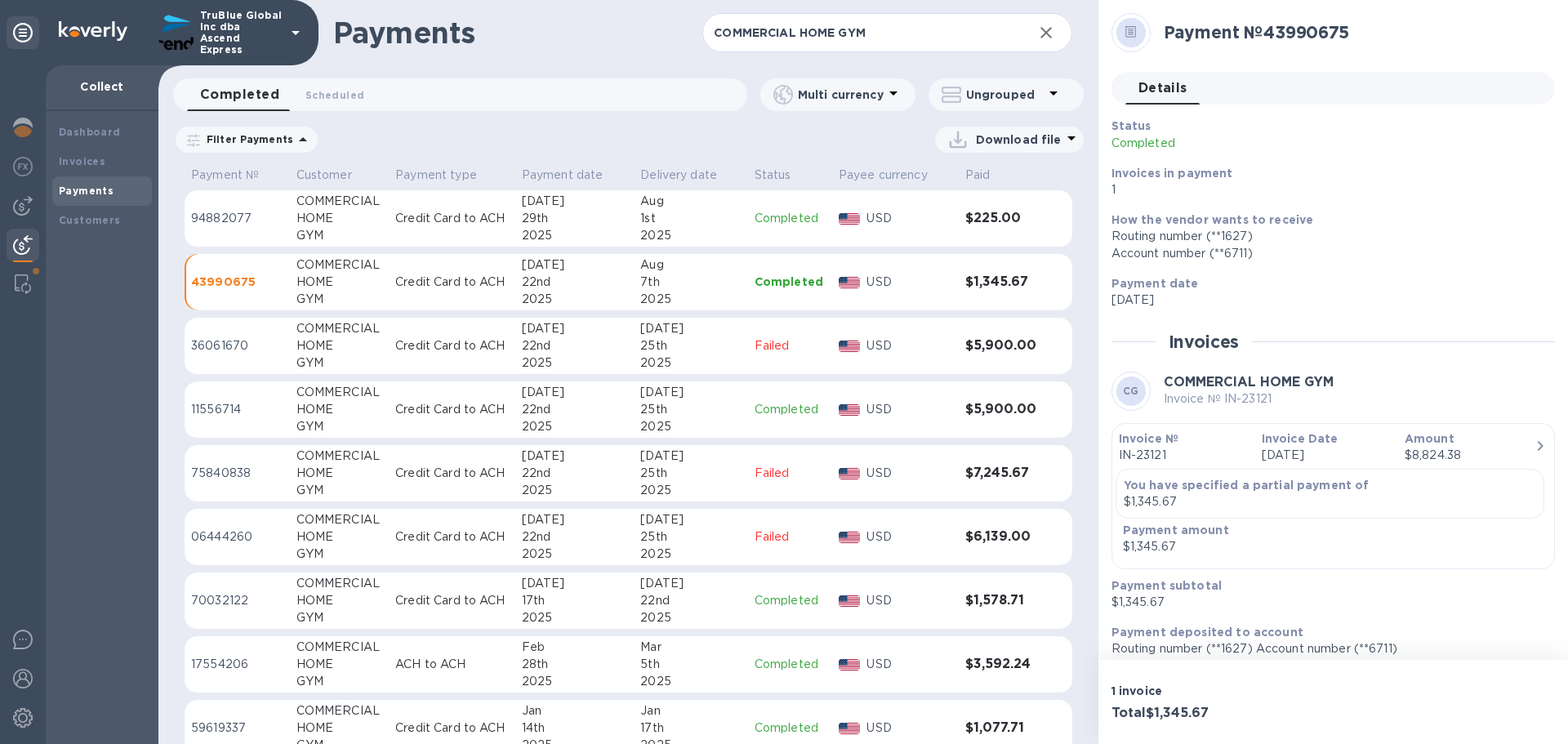
click at [216, 411] on p "11556714" at bounding box center [237, 409] width 92 height 17
click at [210, 477] on p "75840838" at bounding box center [237, 473] width 92 height 17
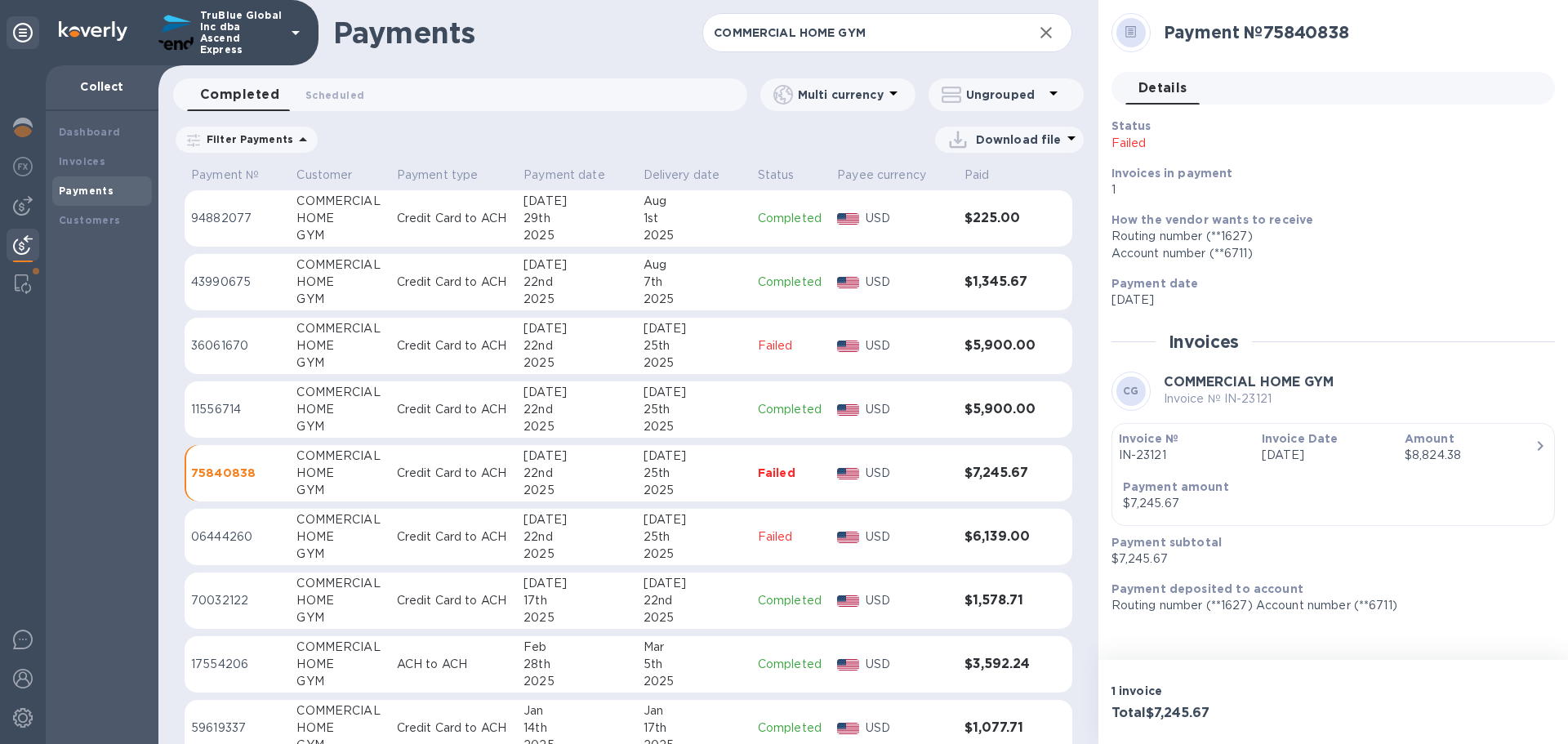
click at [209, 599] on p "70032122" at bounding box center [237, 600] width 92 height 17
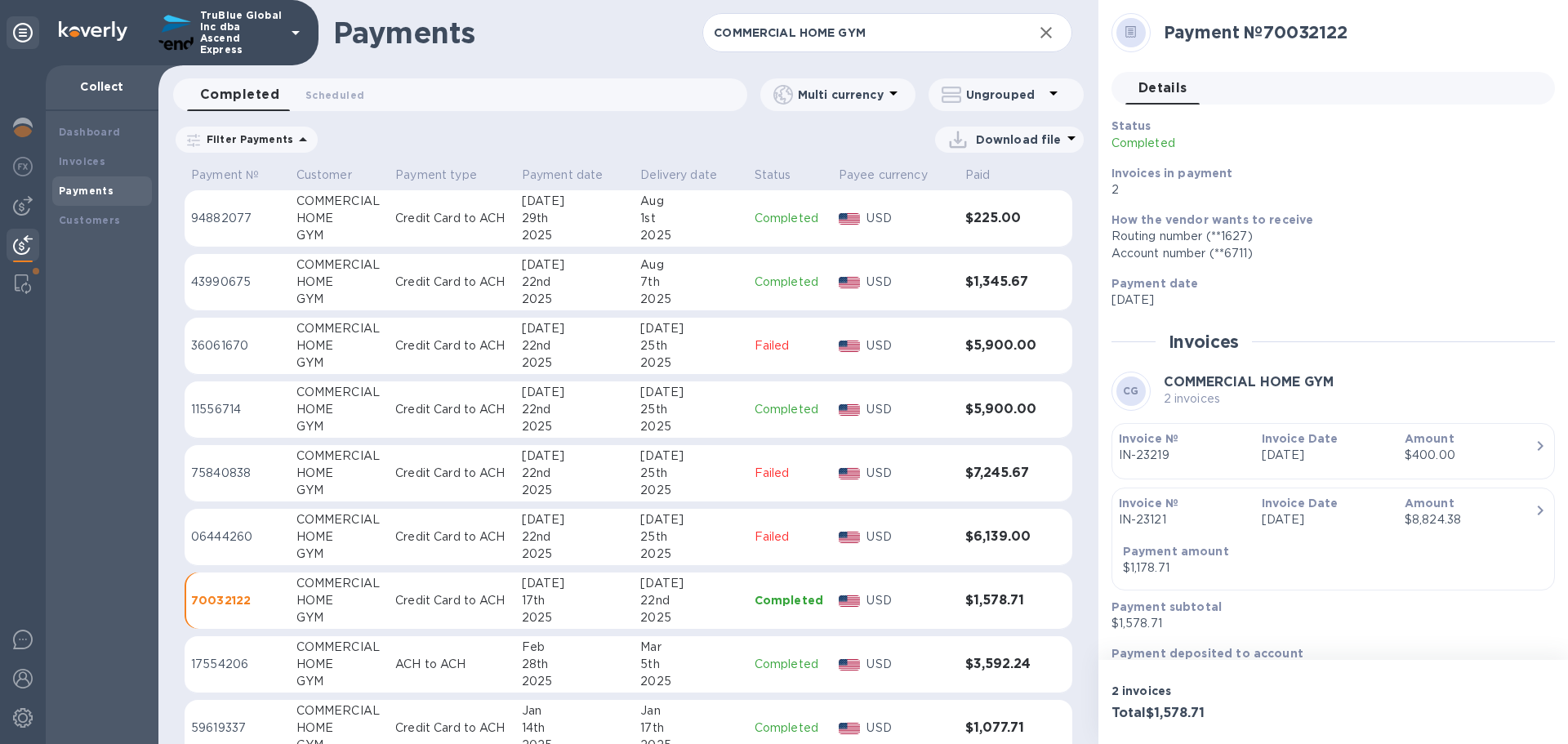
click at [216, 664] on p "17554206" at bounding box center [237, 664] width 92 height 17
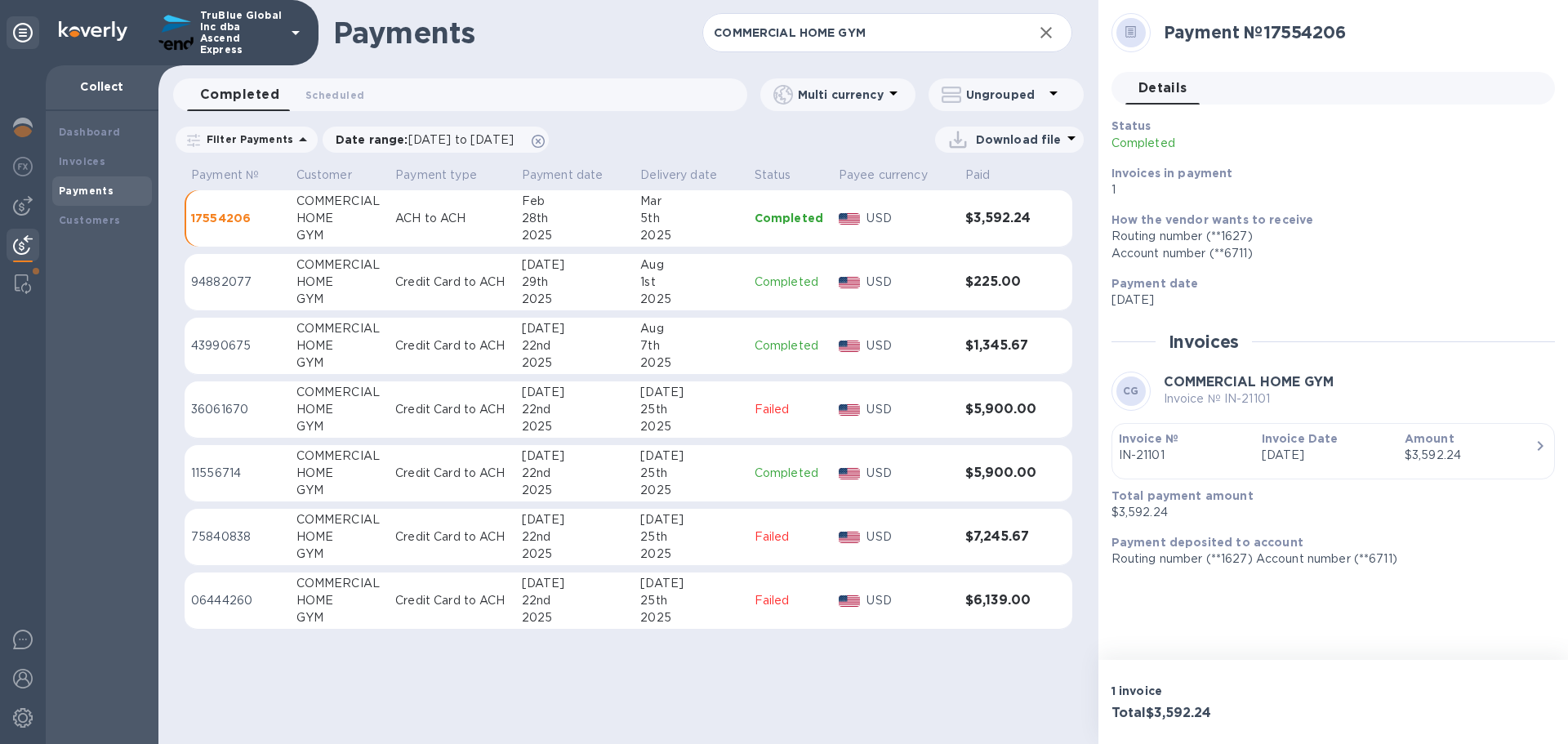
click at [216, 220] on p "17554206" at bounding box center [237, 218] width 92 height 16
click at [206, 347] on p "43990675" at bounding box center [237, 346] width 92 height 17
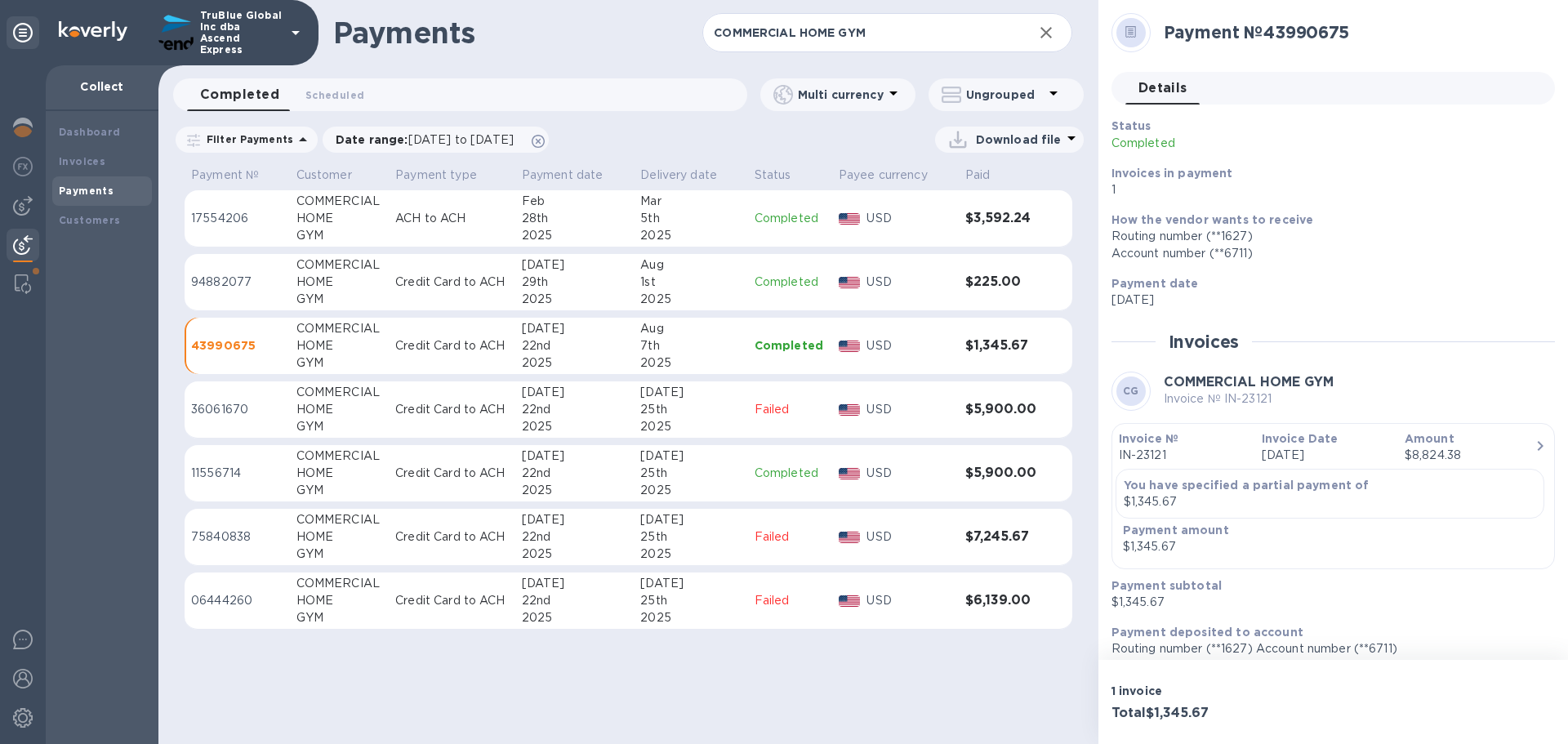
click at [214, 218] on p "17554206" at bounding box center [237, 218] width 92 height 17
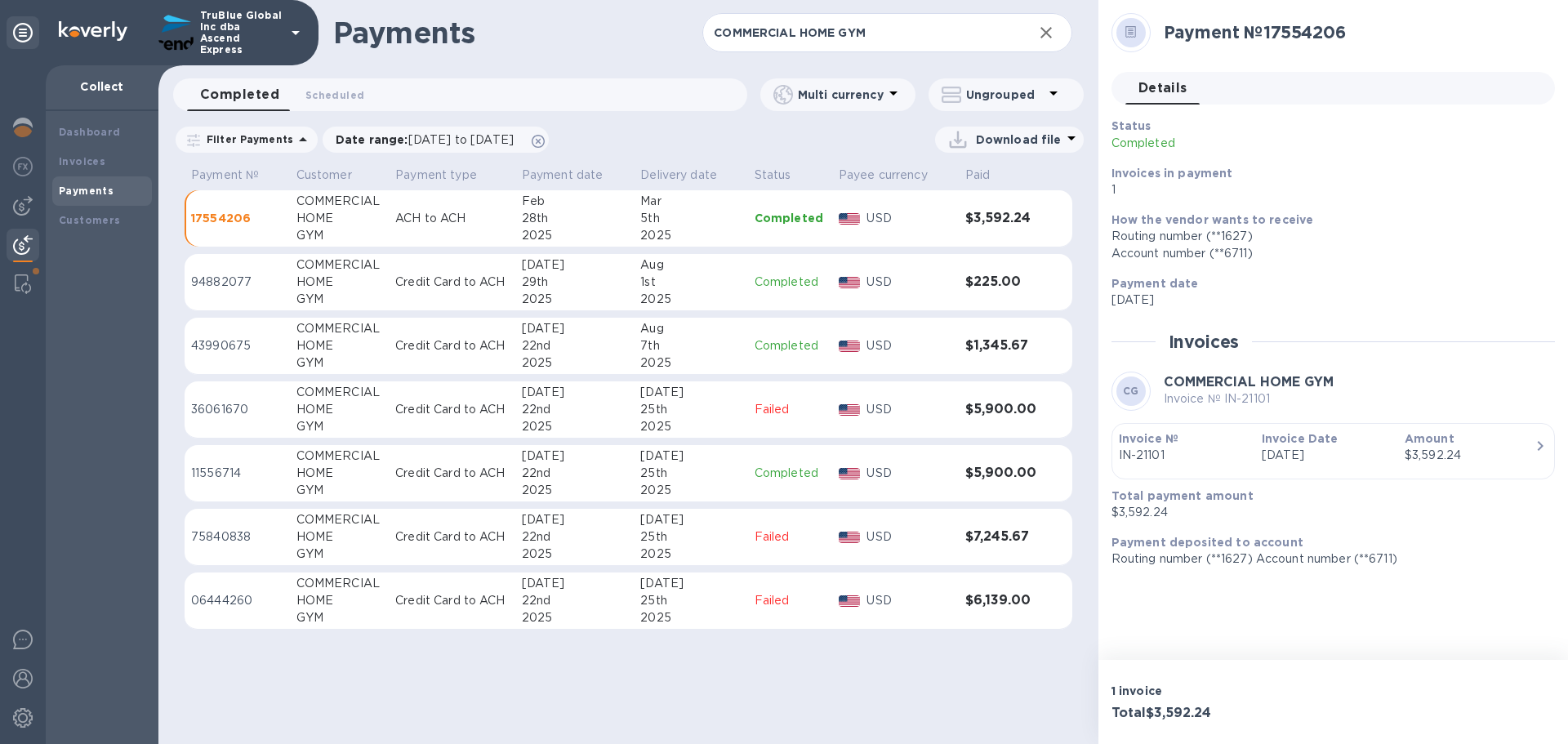
click at [215, 287] on p "94882077" at bounding box center [237, 282] width 92 height 17
click at [224, 348] on p "43990675" at bounding box center [237, 346] width 92 height 17
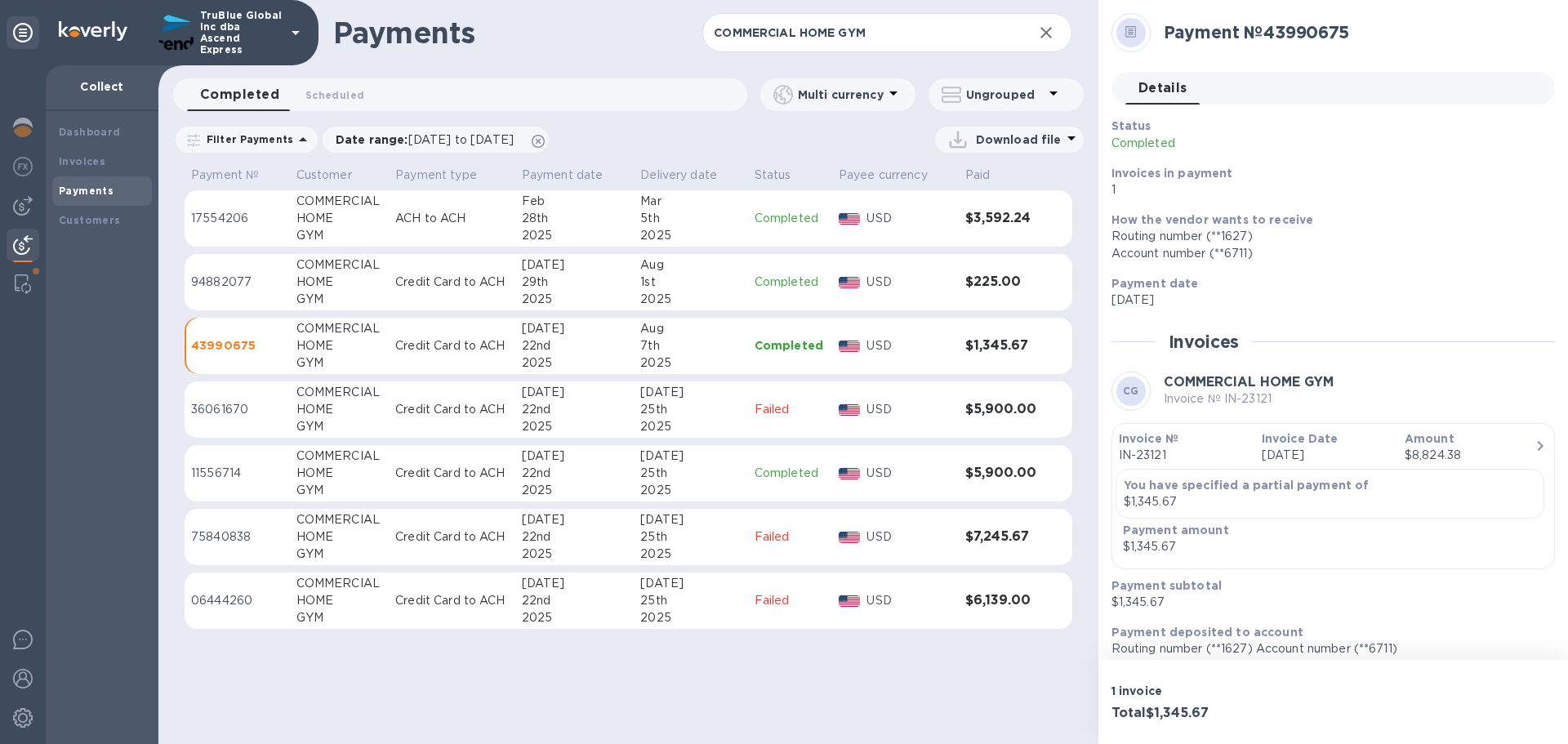
click at [214, 473] on p "11556714" at bounding box center [237, 473] width 92 height 17
click at [211, 215] on p "17554206" at bounding box center [237, 218] width 92 height 17
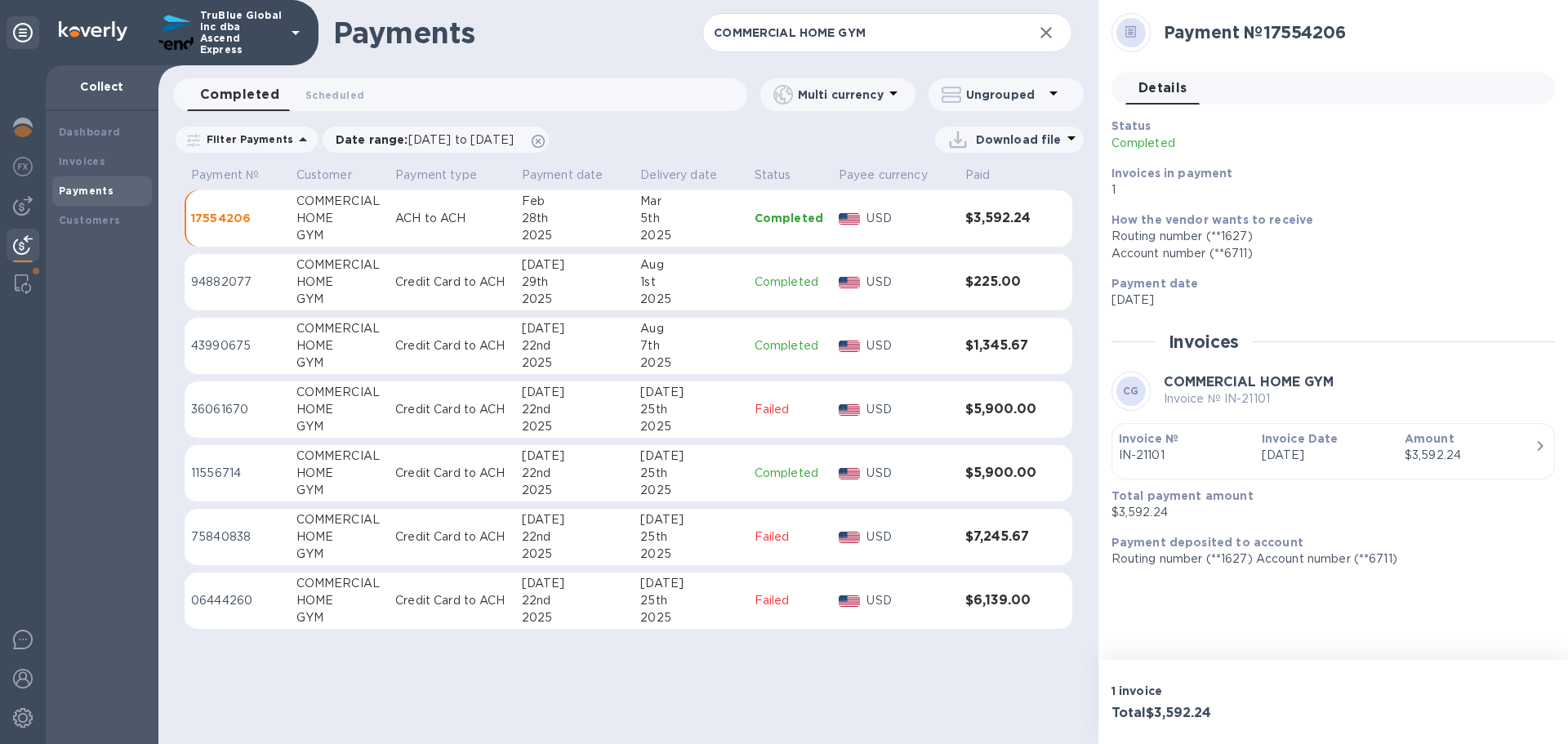
click at [222, 278] on p "94882077" at bounding box center [237, 282] width 92 height 17
click at [218, 345] on p "43990675" at bounding box center [237, 346] width 92 height 17
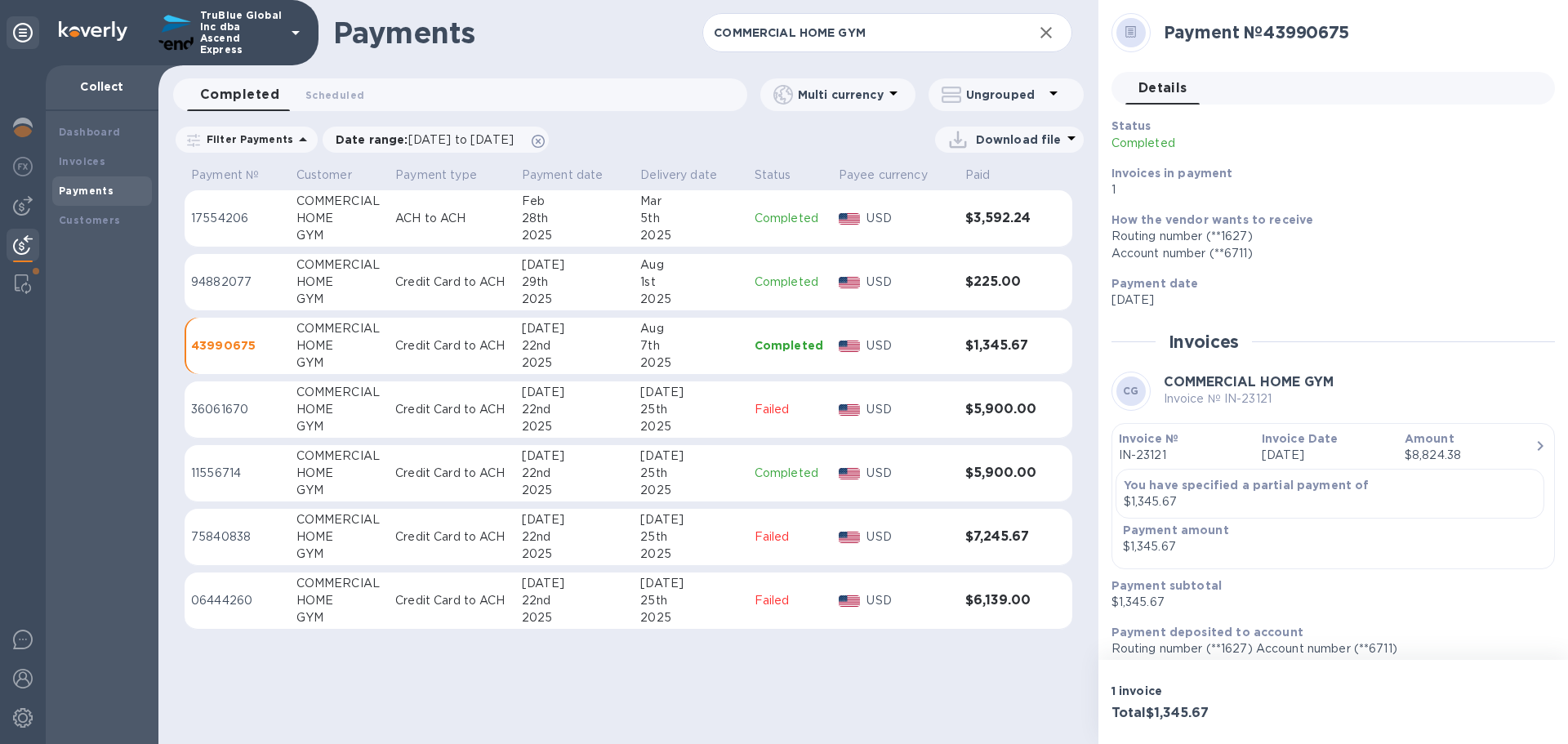
click at [203, 474] on p "11556714" at bounding box center [237, 473] width 92 height 17
click at [215, 221] on p "17554206" at bounding box center [237, 218] width 92 height 17
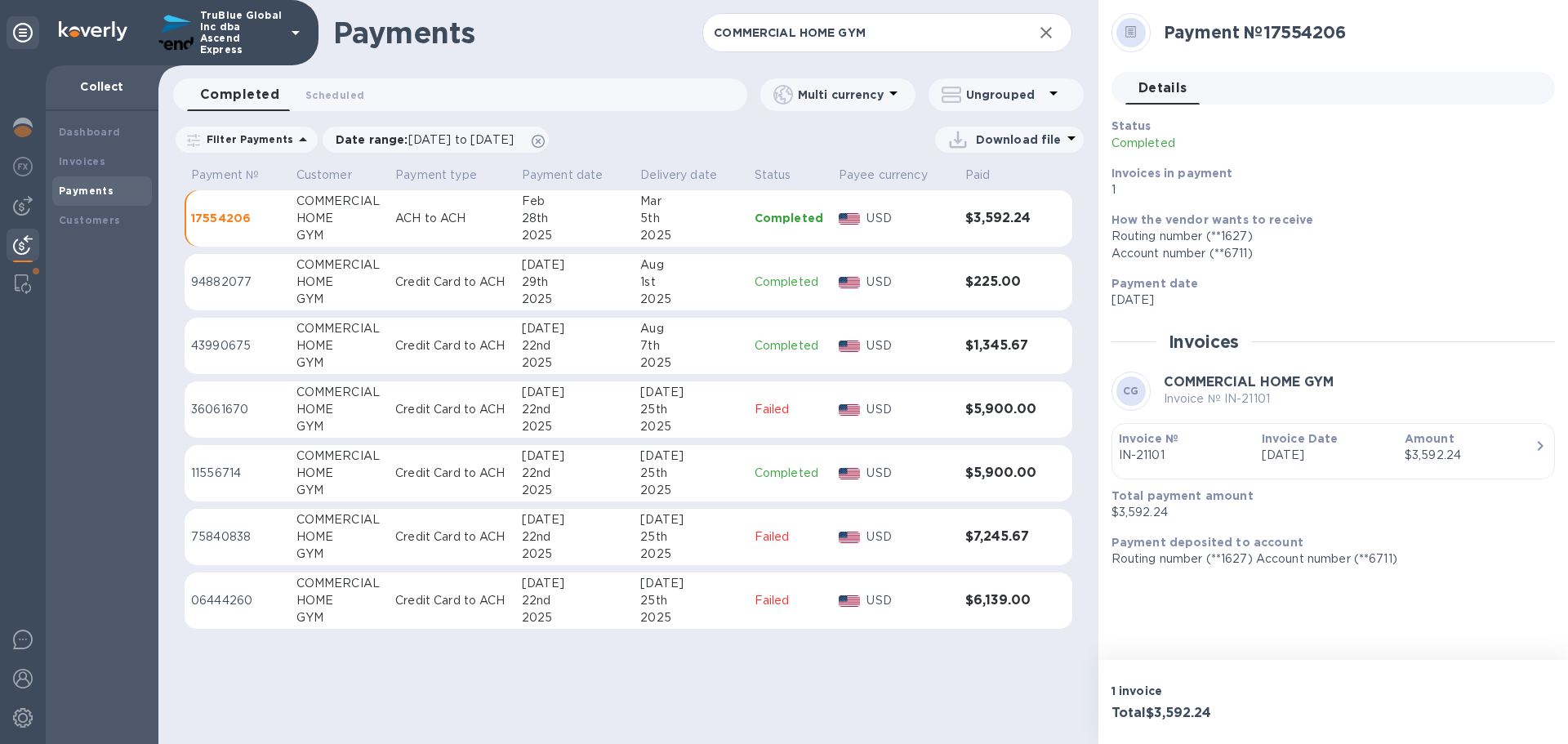
click at [214, 277] on p "94882077" at bounding box center [237, 282] width 92 height 17
click at [222, 348] on p "43990675" at bounding box center [237, 346] width 92 height 17
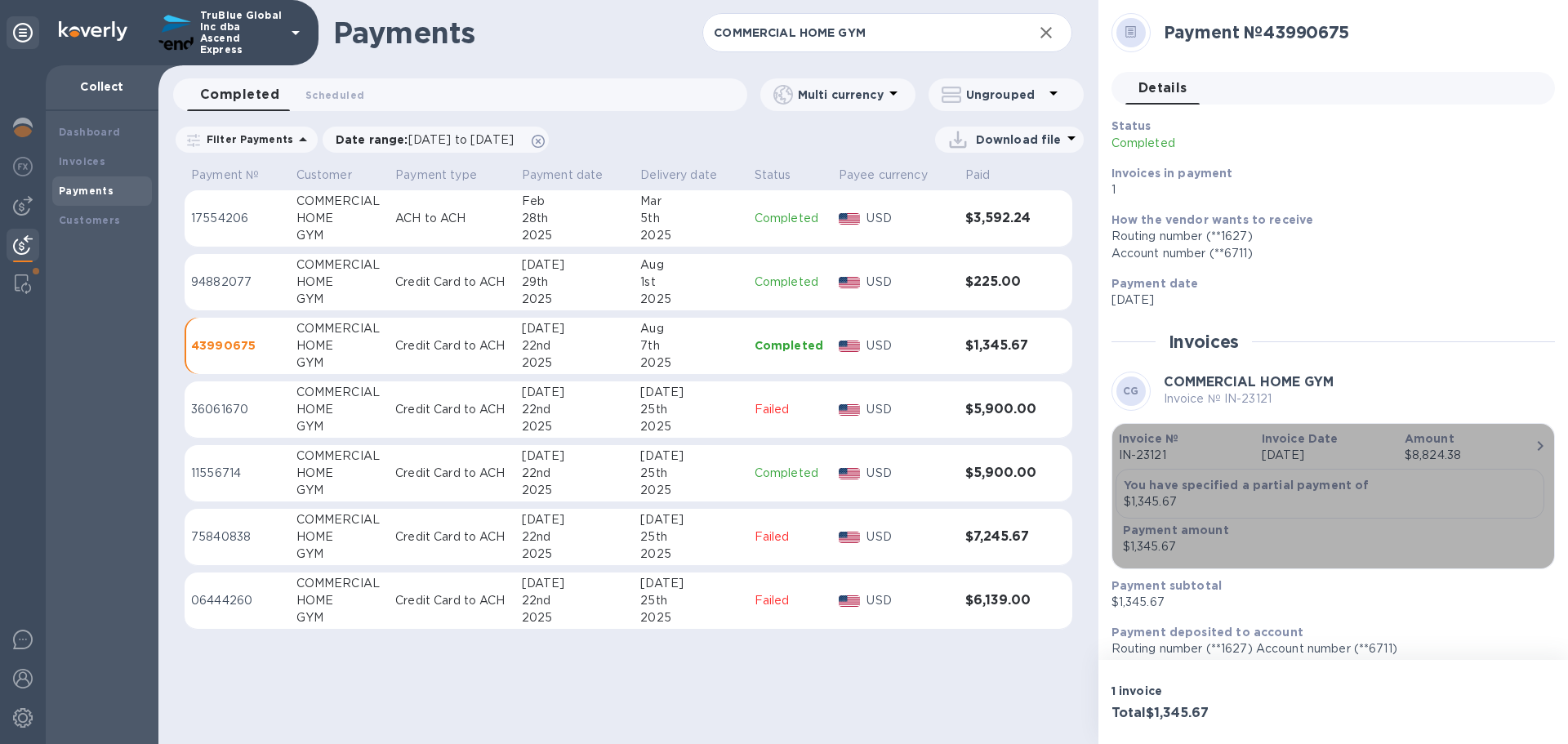
click at [1535, 443] on icon "button" at bounding box center [1540, 446] width 20 height 20
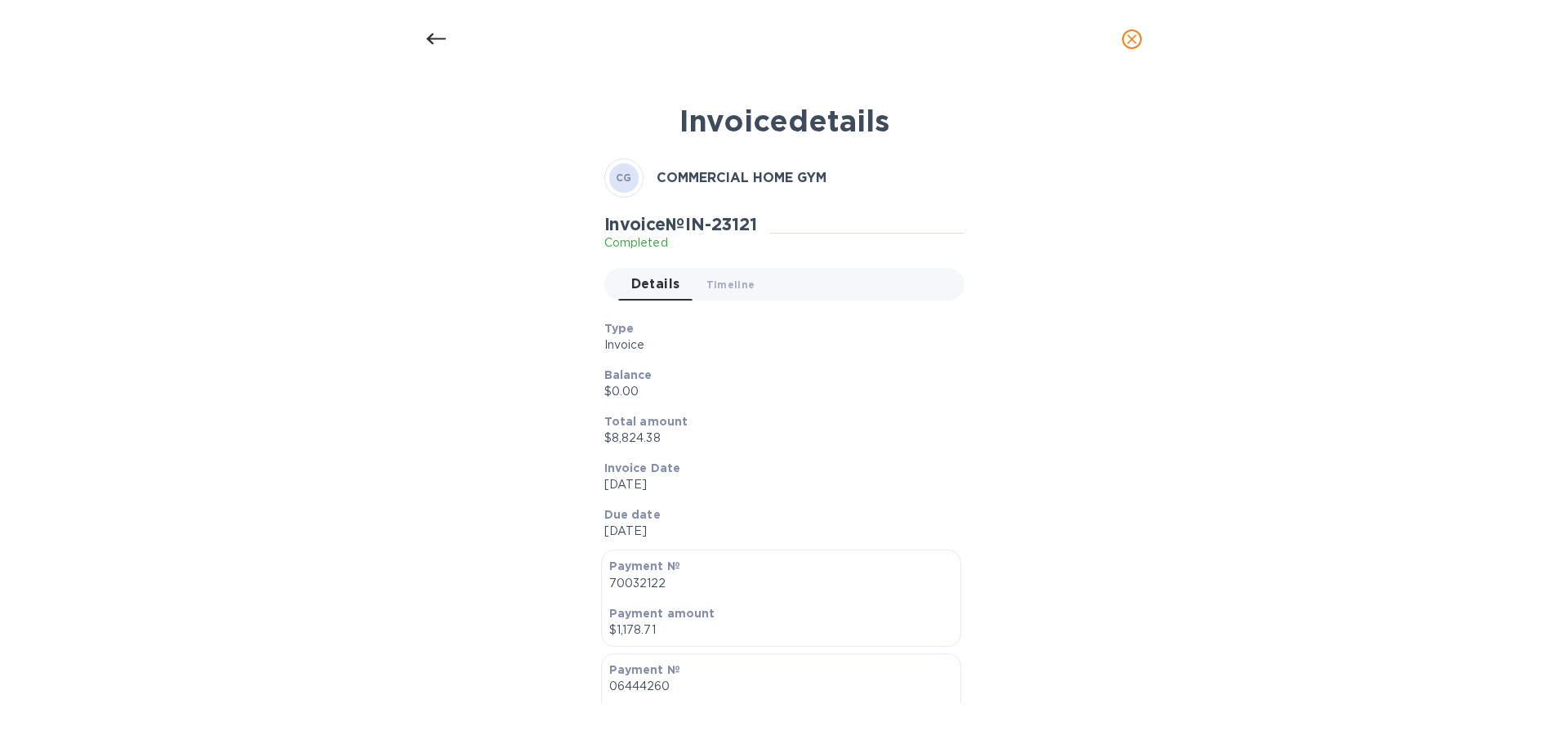
click at [439, 38] on icon at bounding box center [436, 39] width 20 height 20
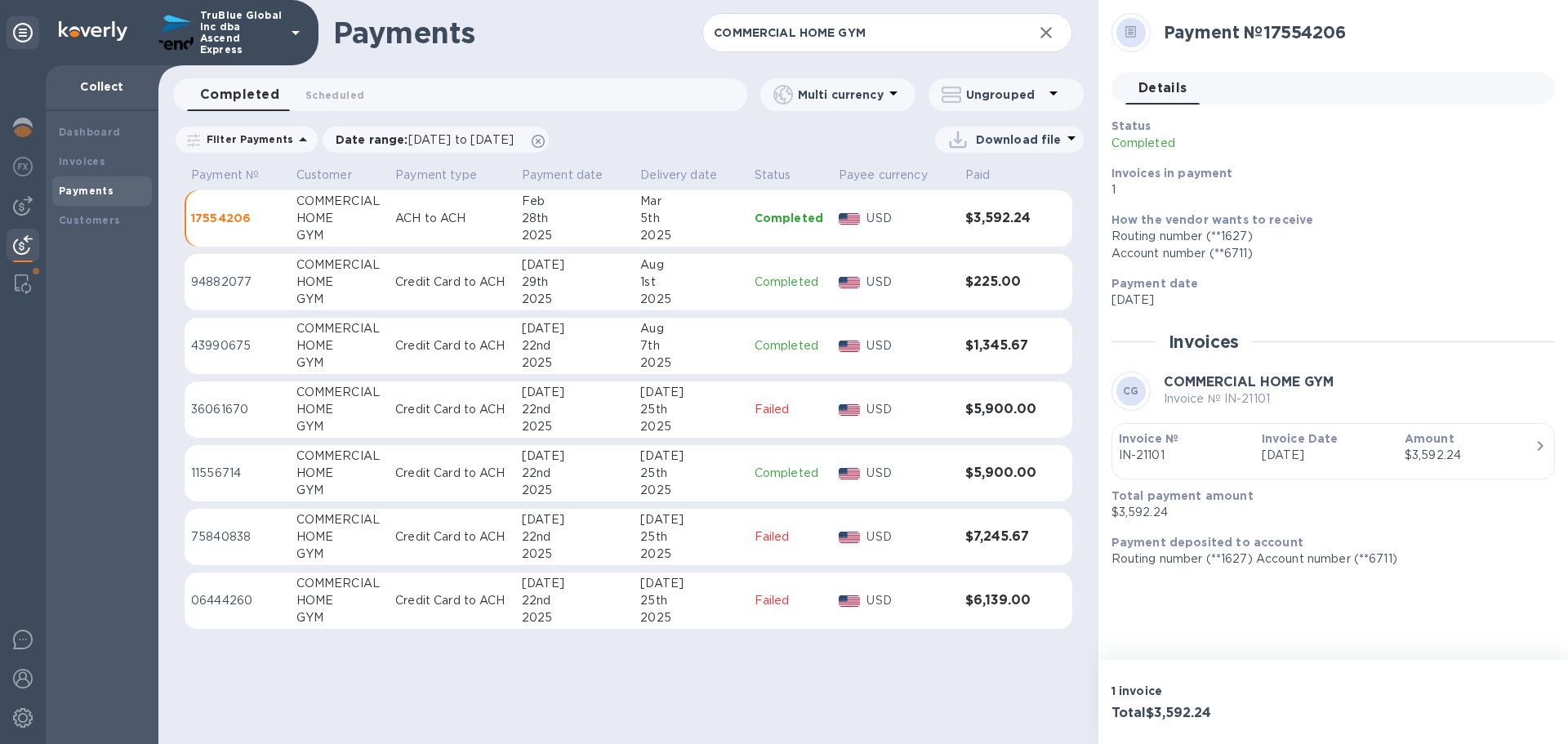
click at [220, 347] on p "43990675" at bounding box center [237, 346] width 92 height 17
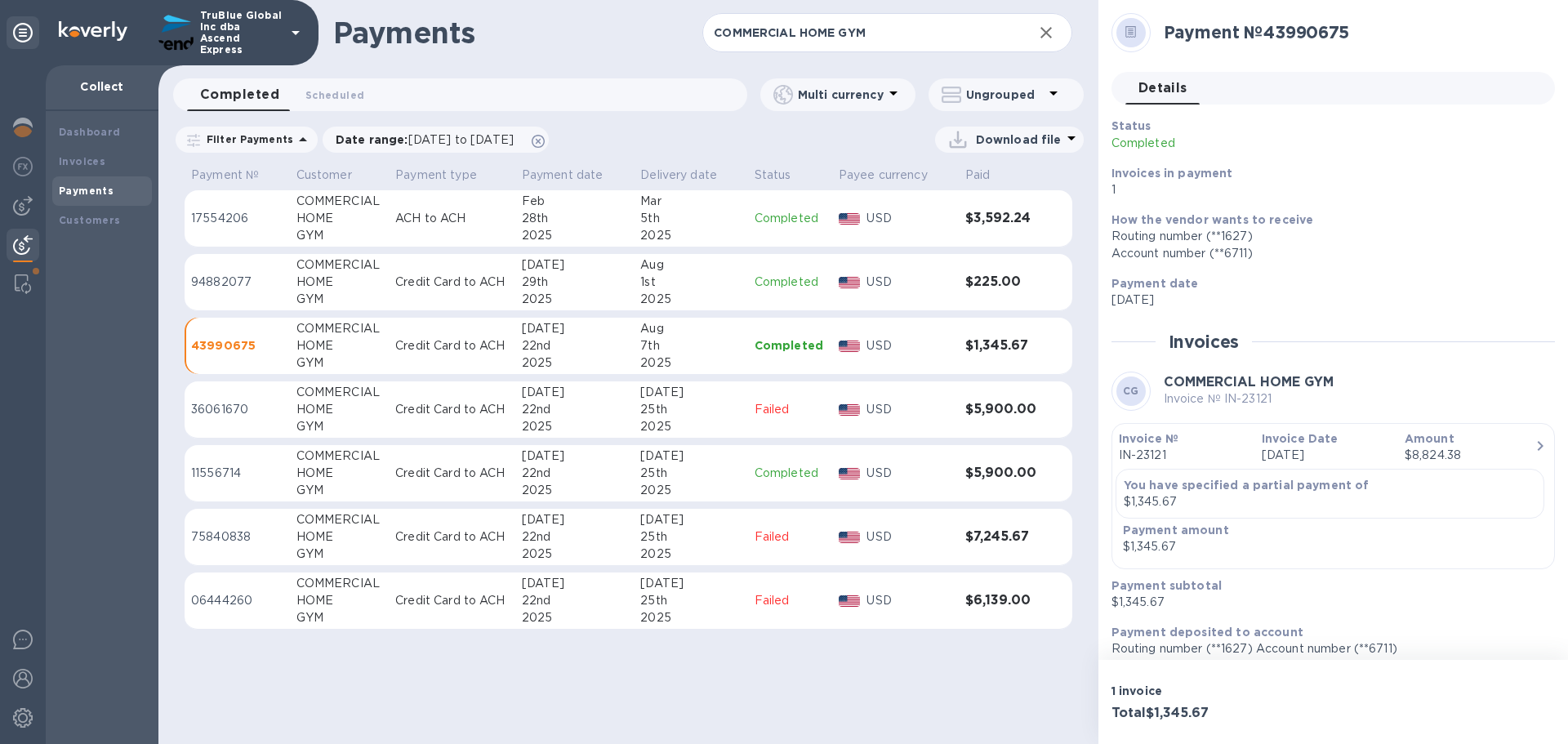
click at [210, 223] on p "17554206" at bounding box center [237, 218] width 92 height 17
